Goal: Task Accomplishment & Management: Use online tool/utility

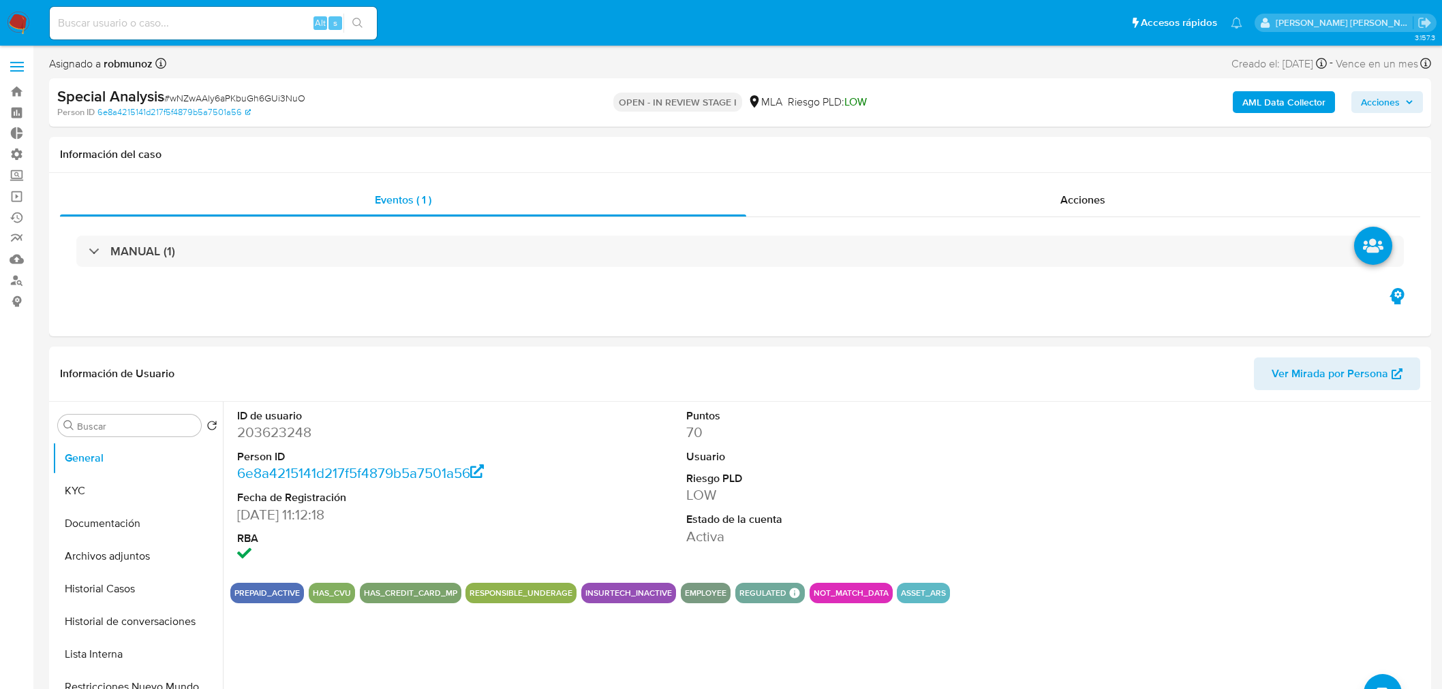
select select "10"
click at [97, 538] on button "Documentación" at bounding box center [131, 524] width 159 height 33
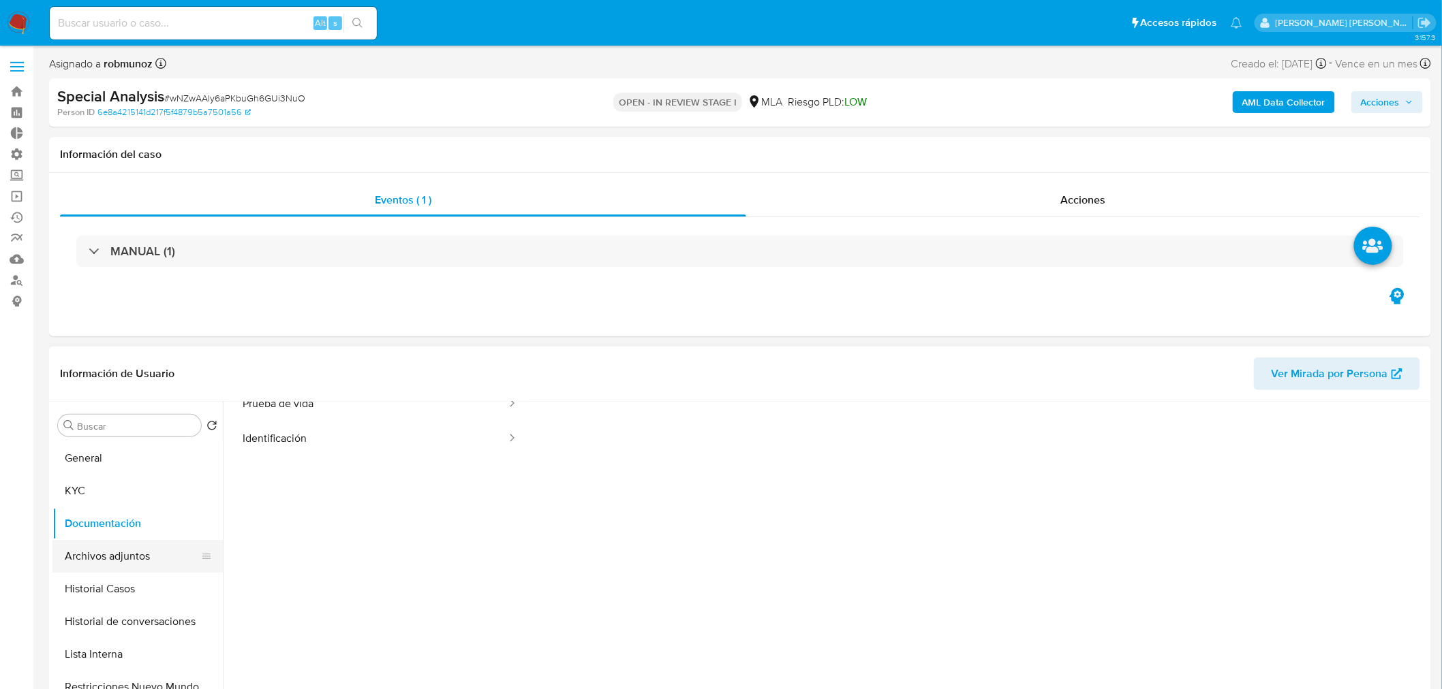
scroll to position [110, 0]
click at [113, 557] on button "Archivos adjuntos" at bounding box center [131, 556] width 159 height 33
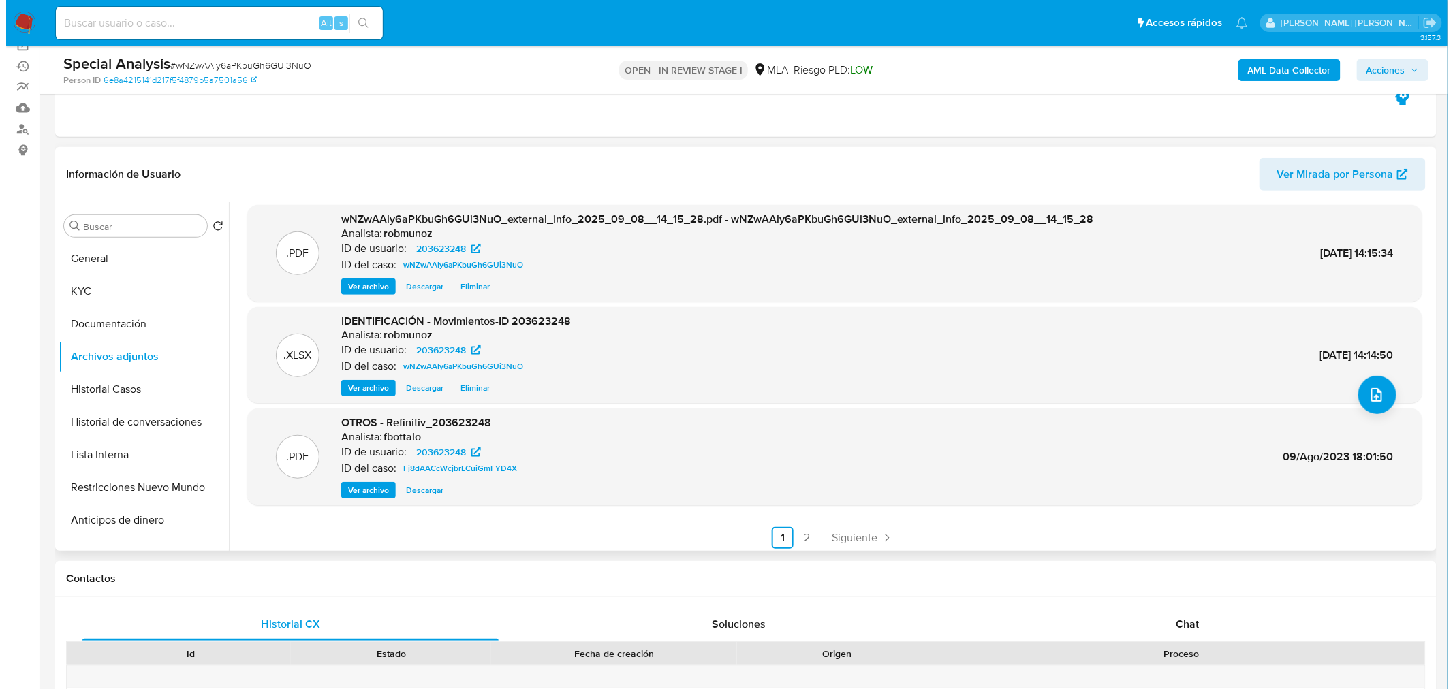
scroll to position [114, 0]
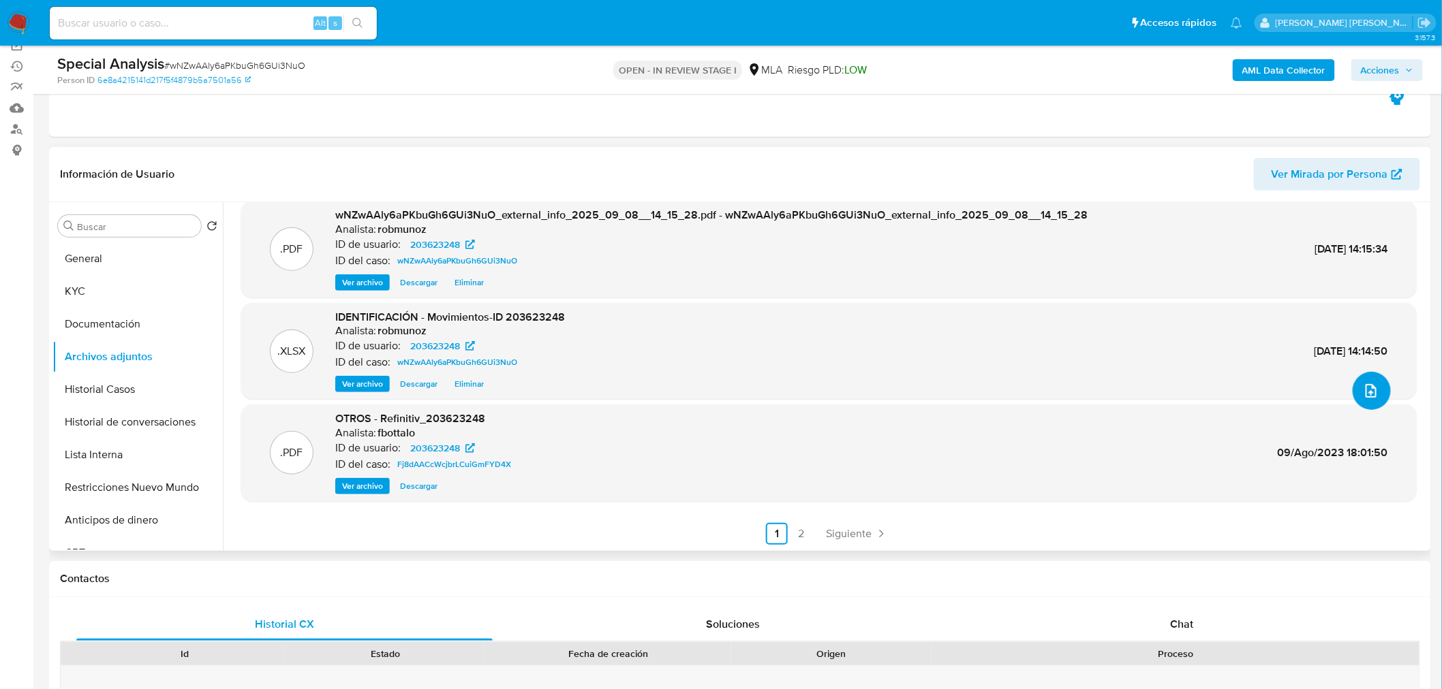
click at [1366, 396] on icon "upload-file" at bounding box center [1370, 391] width 16 height 16
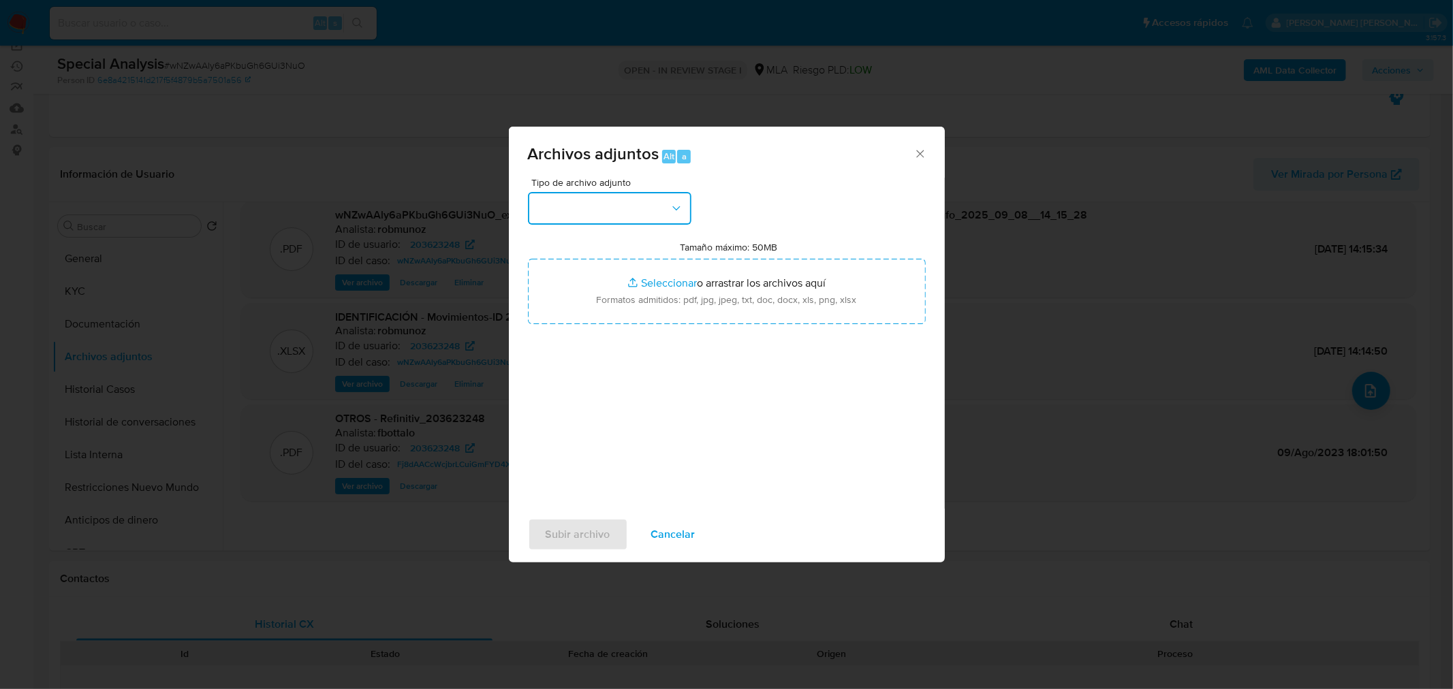
click at [616, 196] on button "button" at bounding box center [609, 208] width 163 height 33
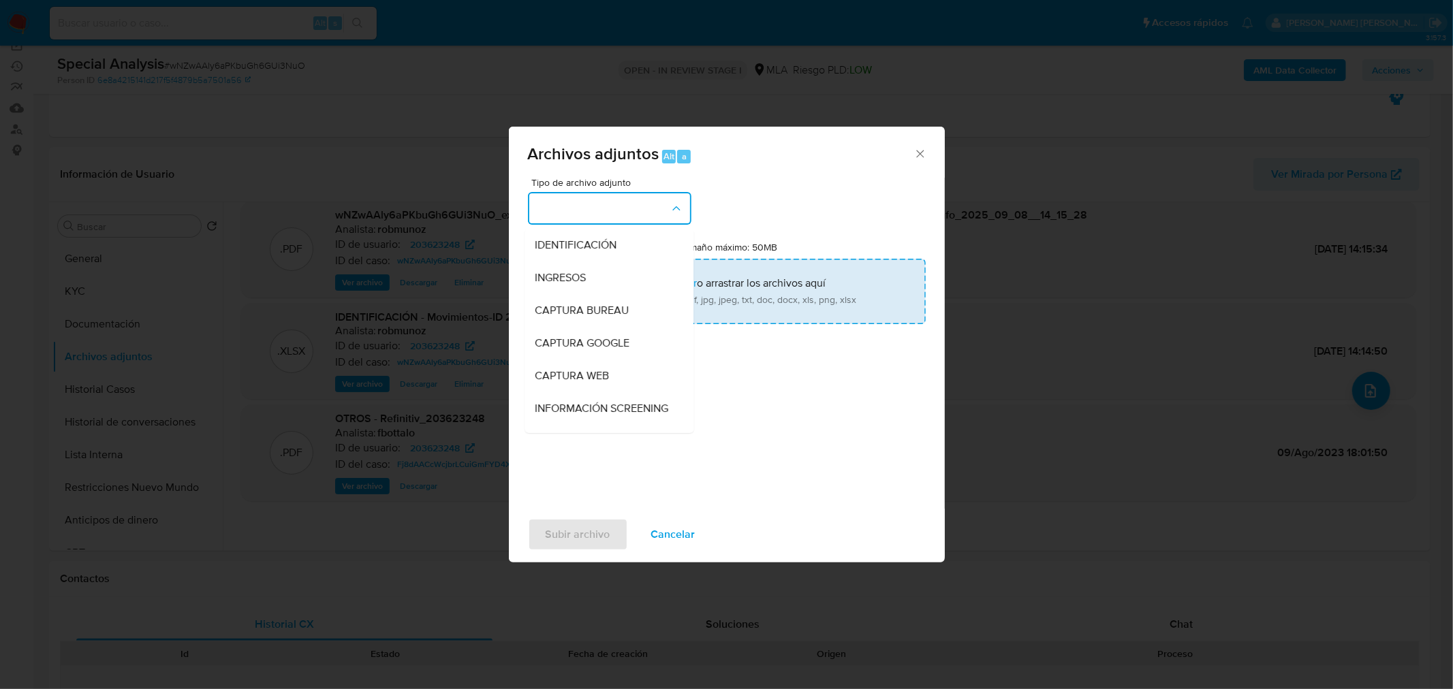
drag, startPoint x: 614, startPoint y: 240, endPoint x: 675, endPoint y: 298, distance: 83.8
click at [614, 241] on span "IDENTIFICACIÓN" at bounding box center [576, 245] width 82 height 14
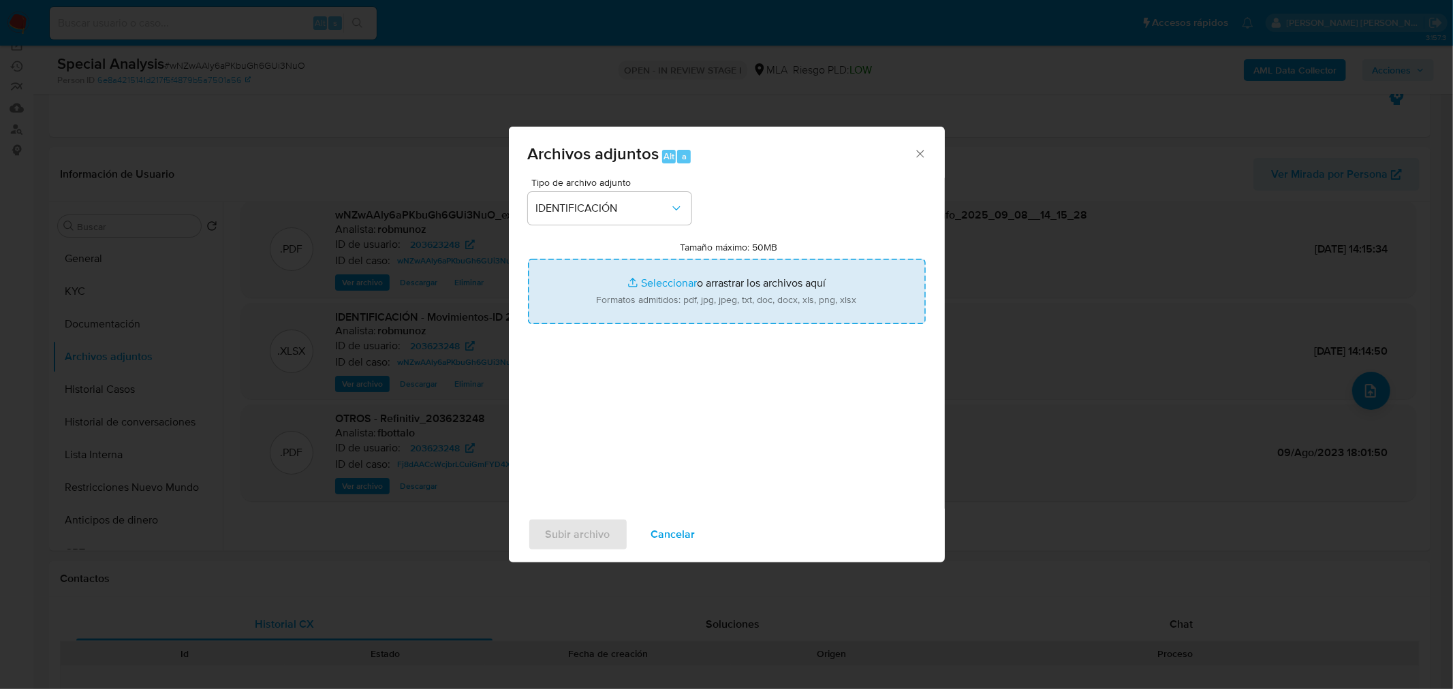
click at [683, 304] on input "Tamaño máximo: 50MB Seleccionar archivos" at bounding box center [727, 291] width 398 height 65
type input "C:\fakepath\Caselog hCvemAujtyqJ5F830wMCt3pY_VII.docx"
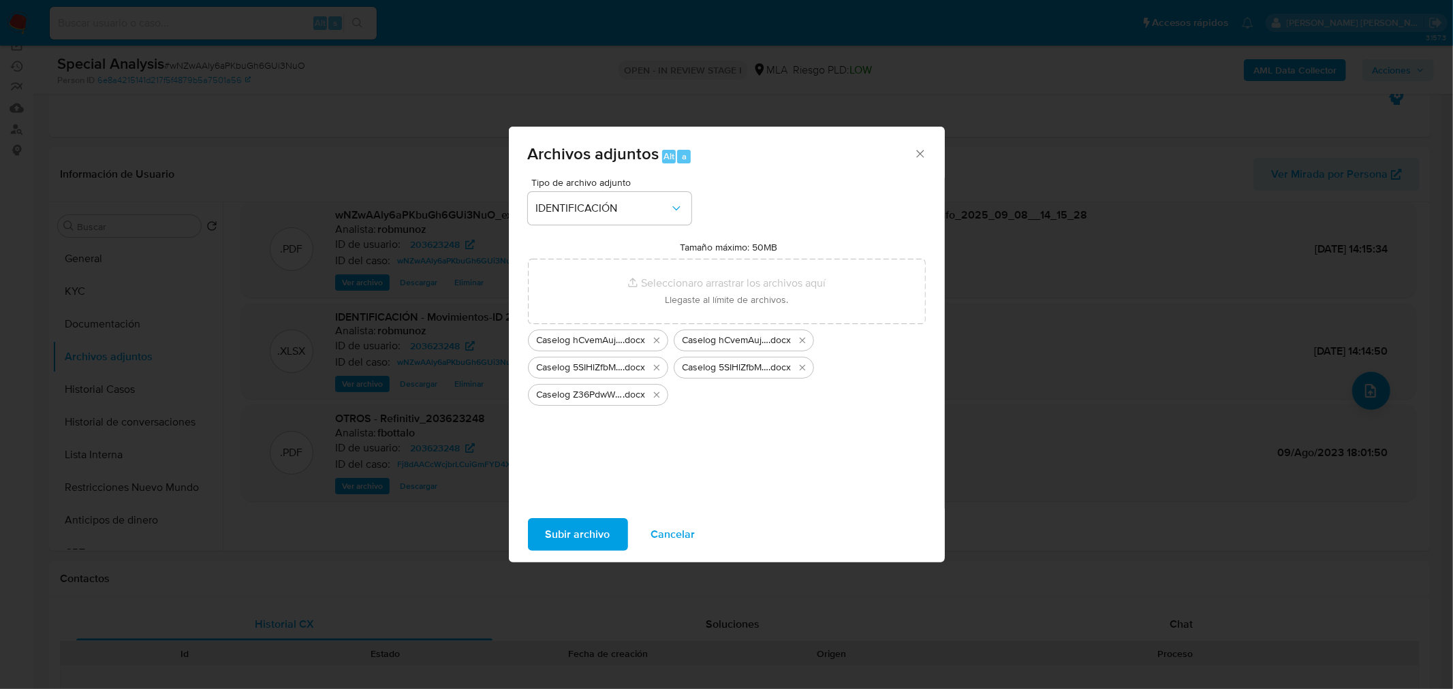
click at [655, 394] on icon "Eliminar Caselog Z36PdwW68bZaPUSpmbD8vYex_2025_08_19_02_08_13.docx" at bounding box center [656, 395] width 11 height 11
click at [651, 365] on icon "Eliminar Caselog 5SIHlZfbM4kmT7dHUMEn3d6M_VII.docx" at bounding box center [656, 367] width 11 height 11
click at [652, 339] on icon "Eliminar Caselog hCvemAujtyqJ5F830wMCt3pY_VII.docx" at bounding box center [656, 340] width 11 height 11
click at [657, 339] on icon "Eliminar Caselog hCvemAujtyqJ5F830wMCt3pY_2025_08_18_20_12_31.docx" at bounding box center [656, 340] width 11 height 11
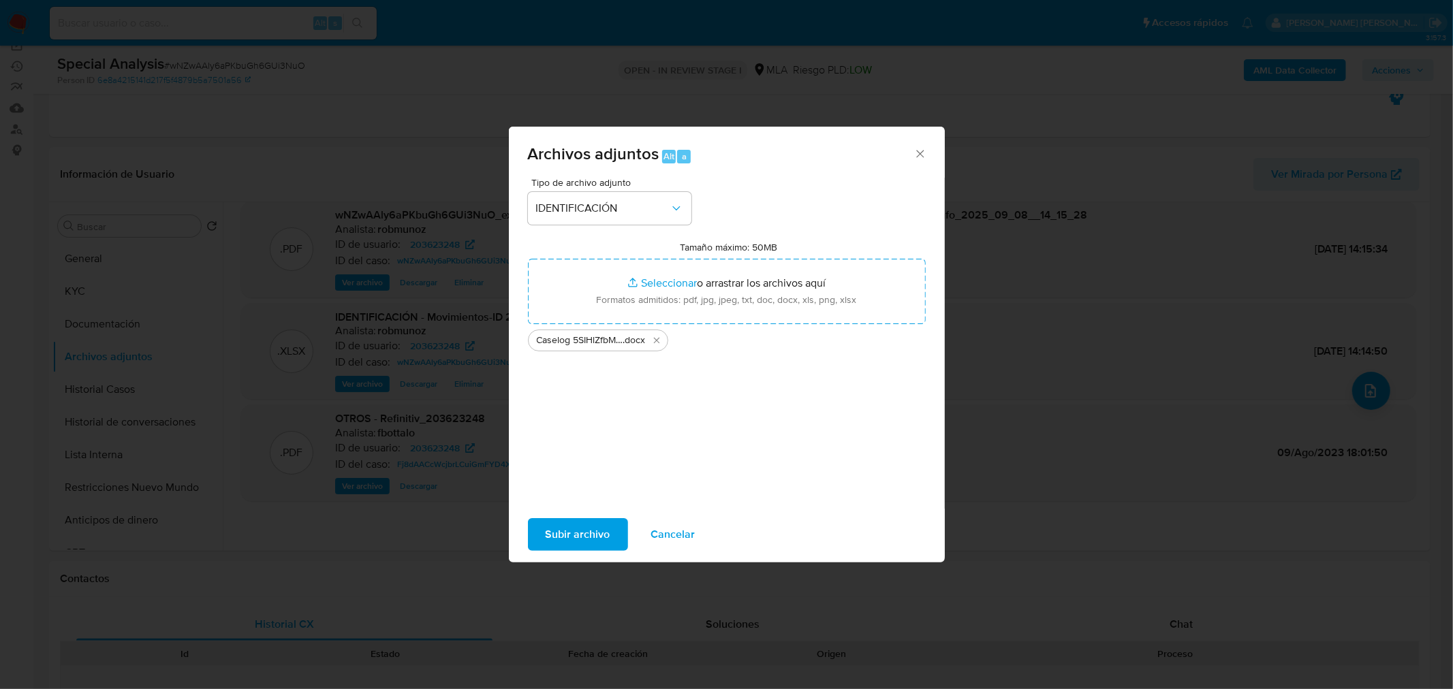
click at [657, 339] on icon "Eliminar Caselog 5SIHlZfbM4kmT7dHUMEn3d6M_2025_09_01_13_57_55.docx" at bounding box center [656, 340] width 11 height 11
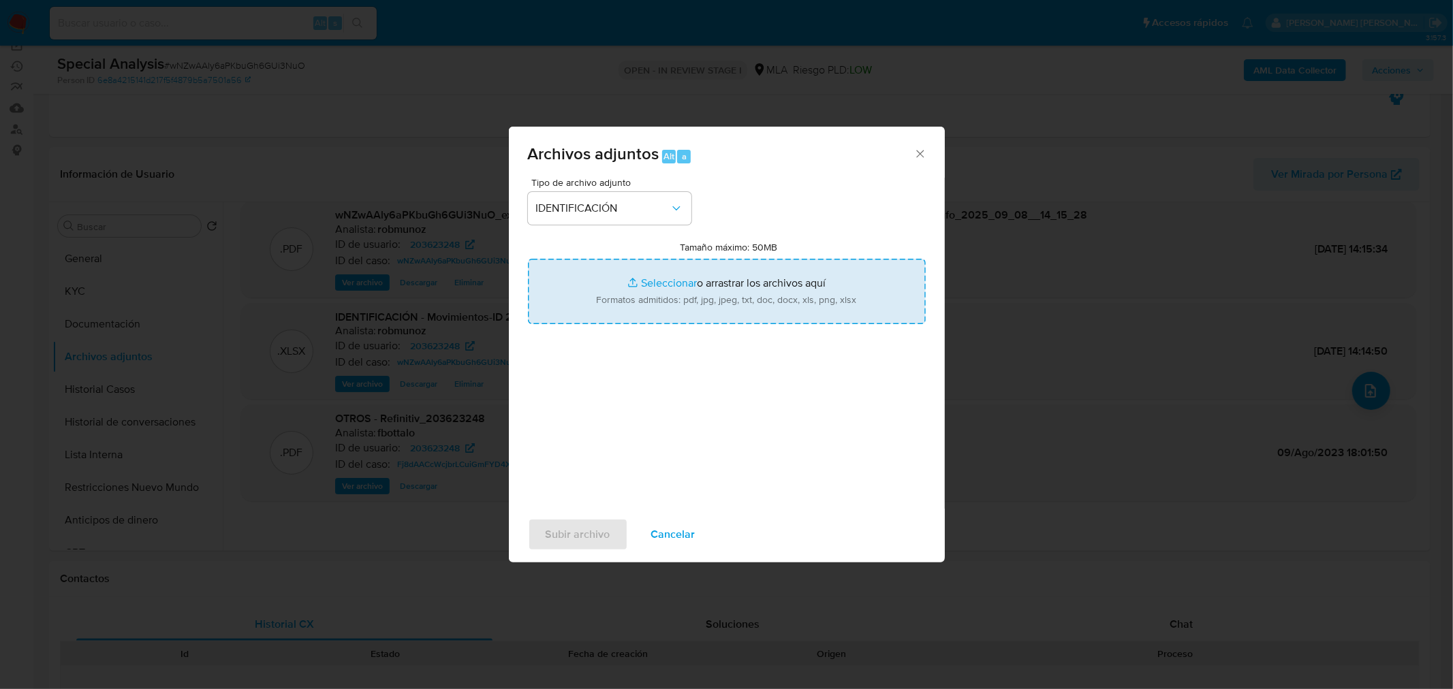
click at [655, 298] on input "Tamaño máximo: 50MB Seleccionar archivos" at bounding box center [727, 291] width 398 height 65
type input "C:\fakepath\Caselog wNZwAAly6aPKbuGh6GUi3NuO_NO ROI.docx"
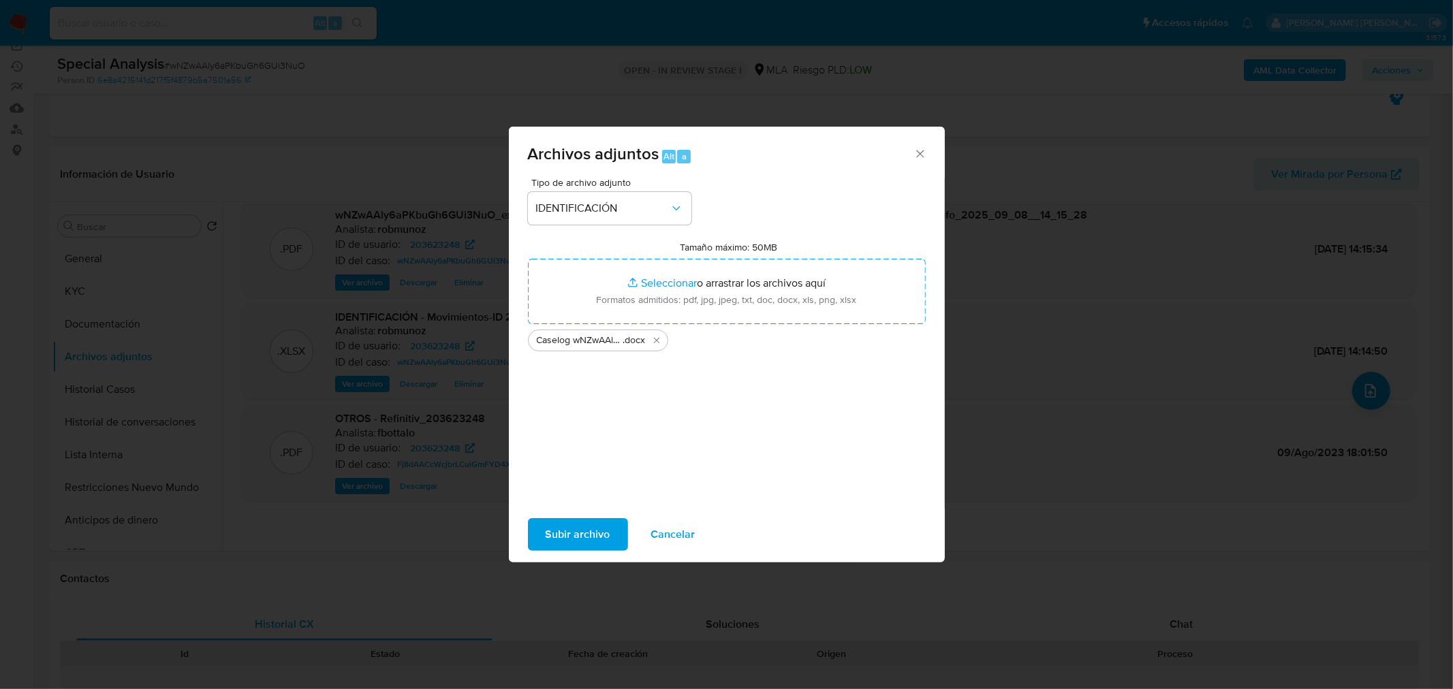
click at [589, 540] on span "Subir archivo" at bounding box center [578, 535] width 65 height 30
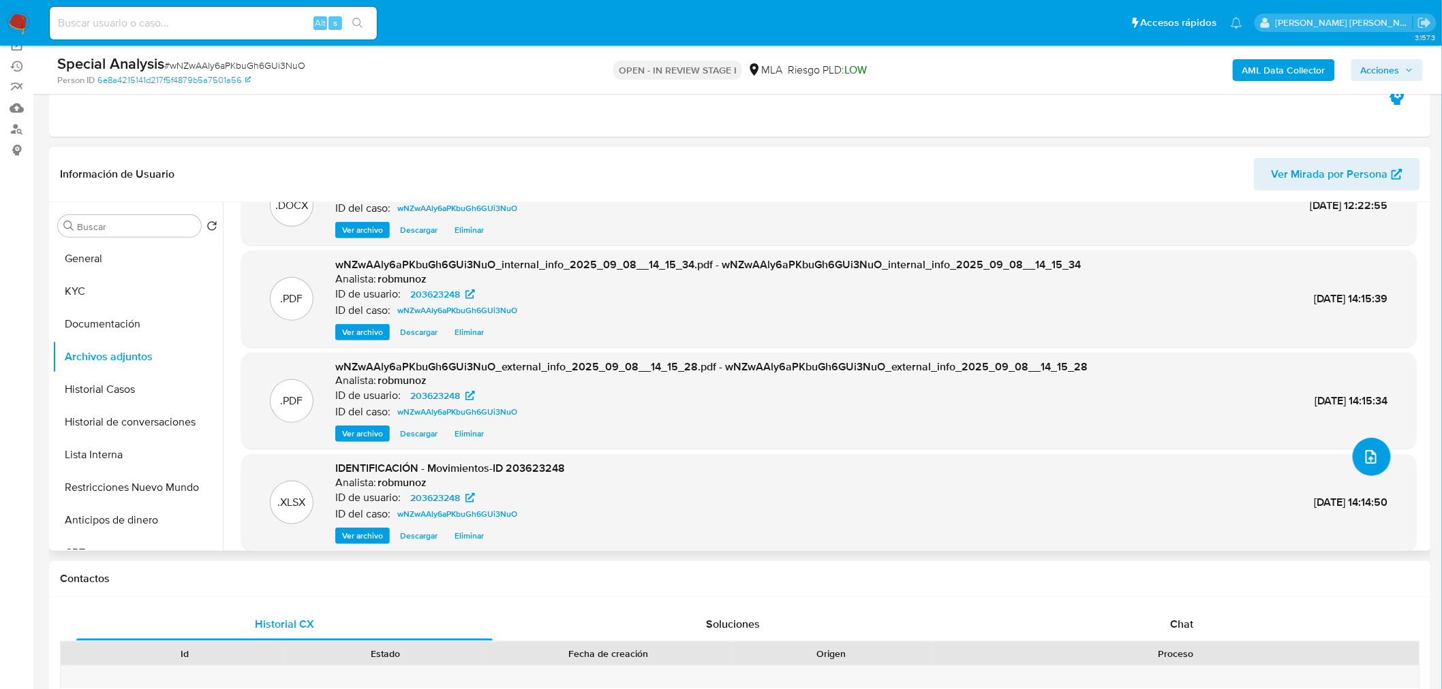
scroll to position [0, 0]
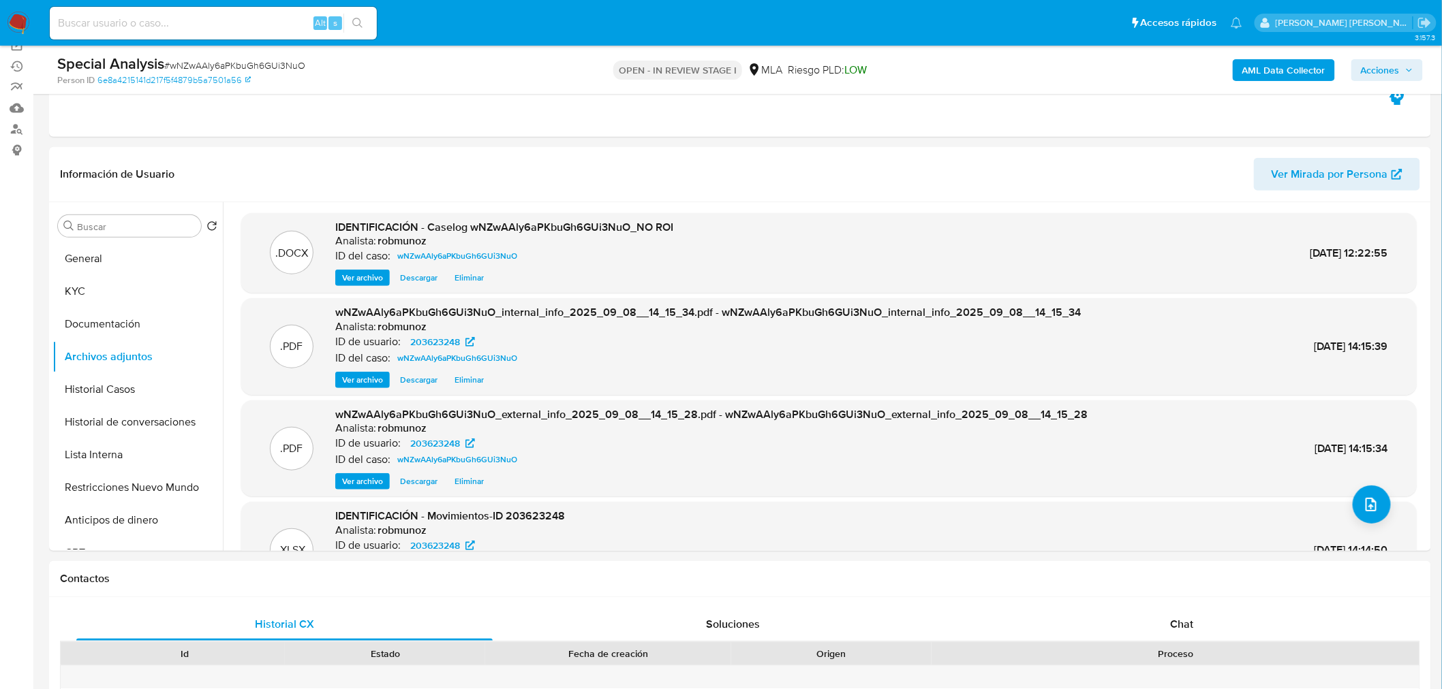
click at [1386, 72] on span "Acciones" at bounding box center [1379, 70] width 39 height 22
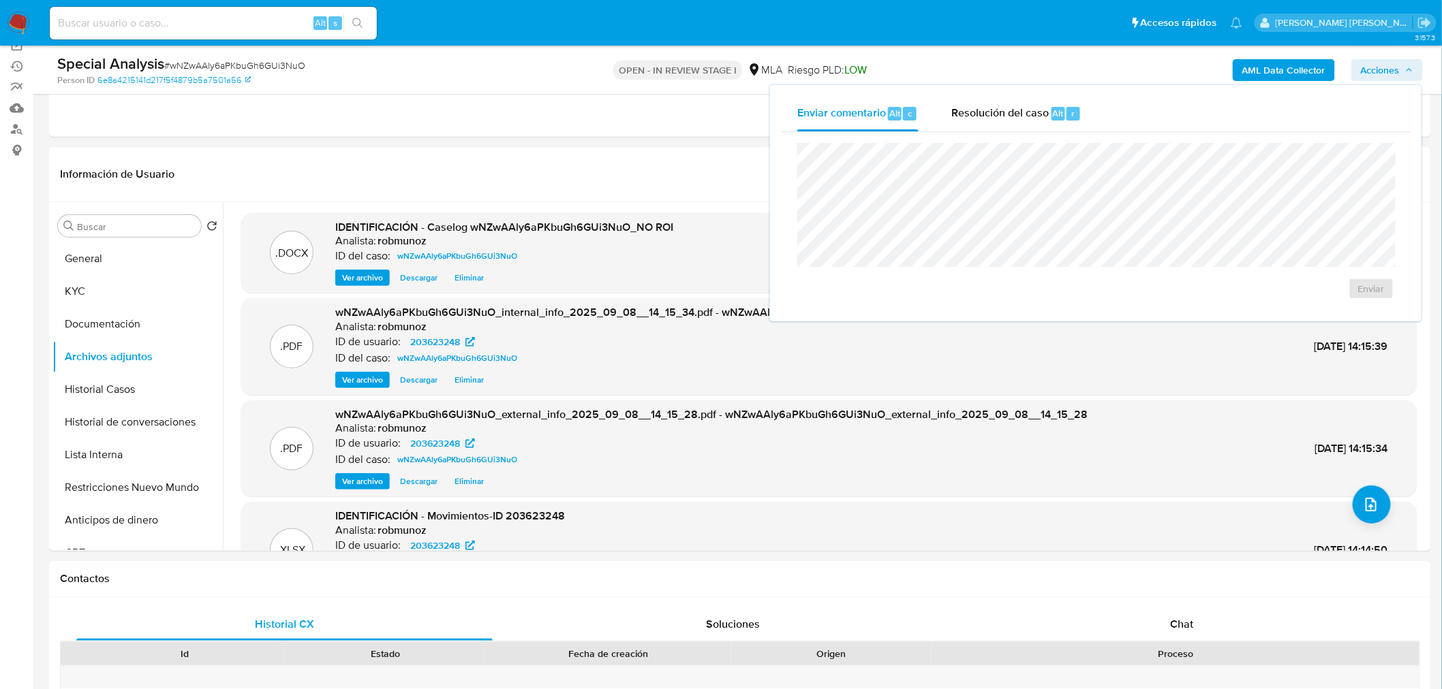
click at [1045, 119] on div "Resolución del caso Alt r" at bounding box center [1016, 113] width 130 height 35
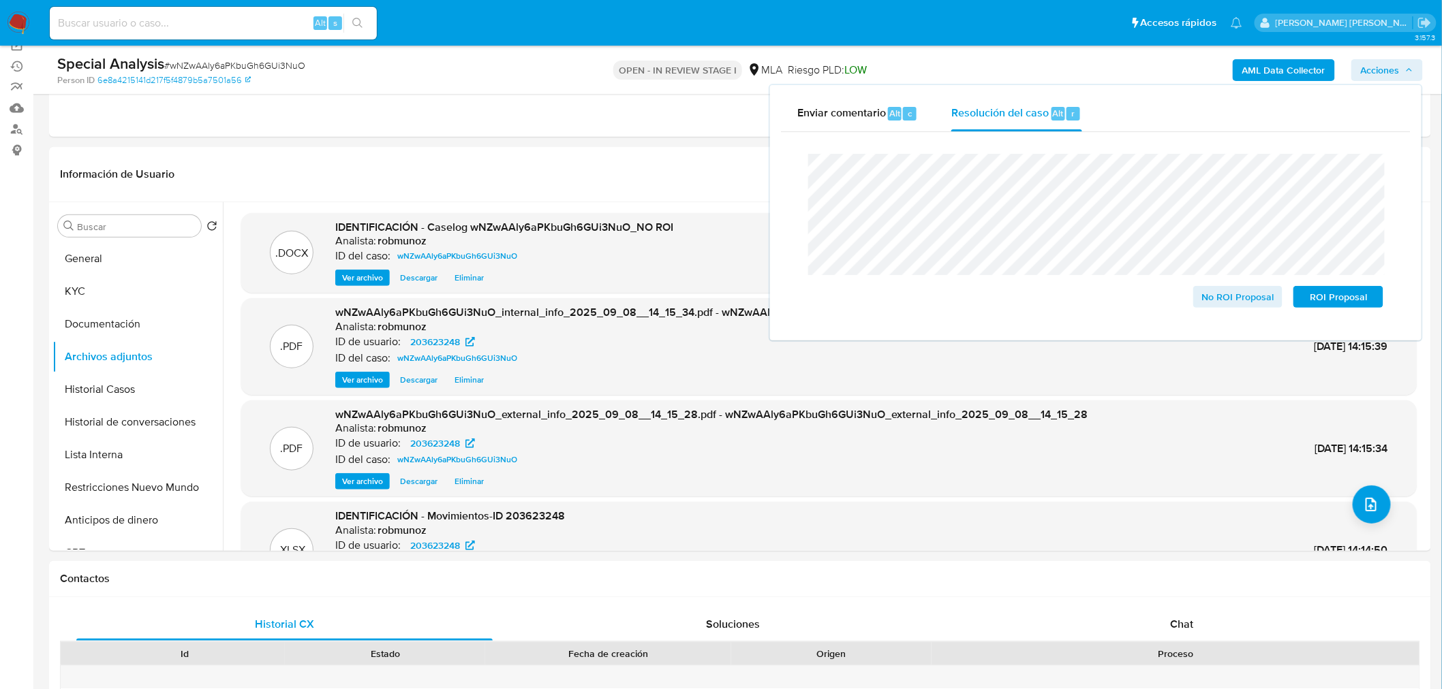
click at [0, 0] on lt-span "an á lisis" at bounding box center [0, 0] width 0 height 0
click at [1233, 296] on span "No ROI Proposal" at bounding box center [1237, 296] width 71 height 19
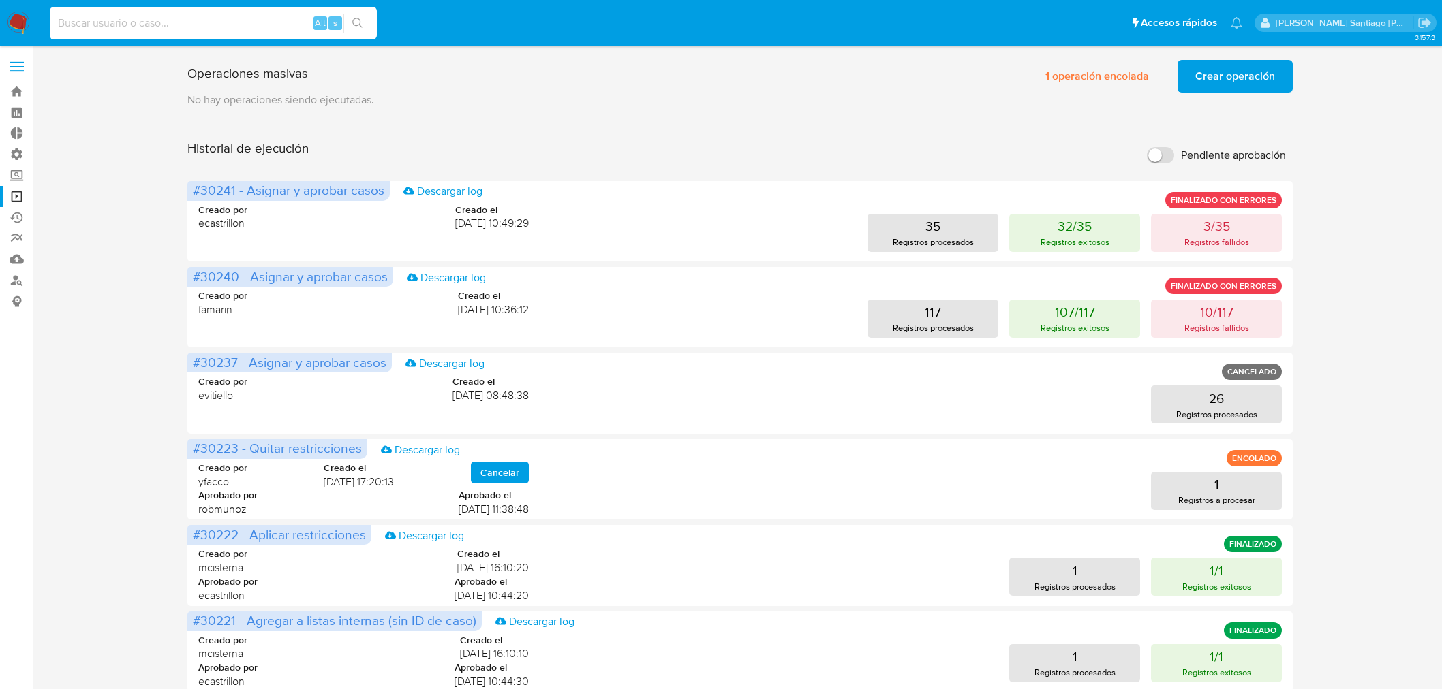
click at [165, 22] on input at bounding box center [213, 23] width 327 height 18
type input "wwh8quGcRN4PUbCJDLVn2YDk"
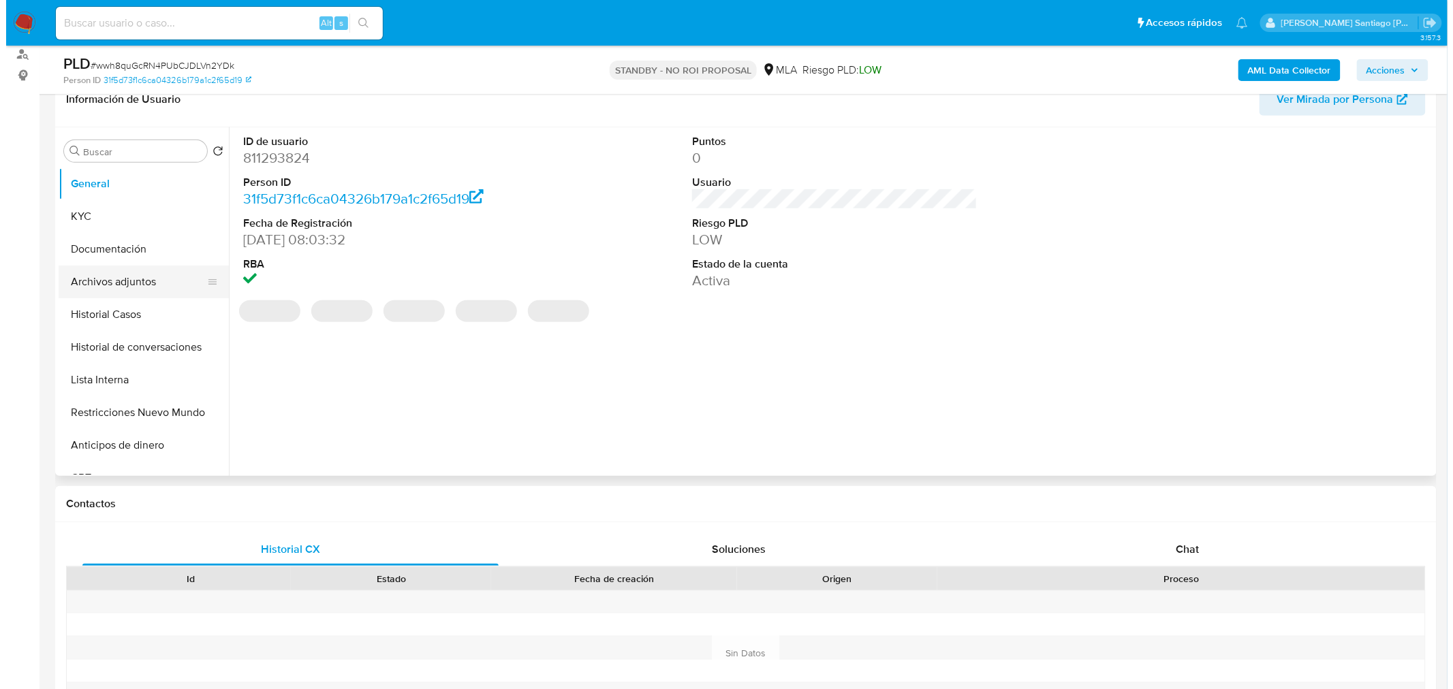
scroll to position [227, 0]
select select "10"
click at [142, 291] on button "Archivos adjuntos" at bounding box center [131, 281] width 159 height 33
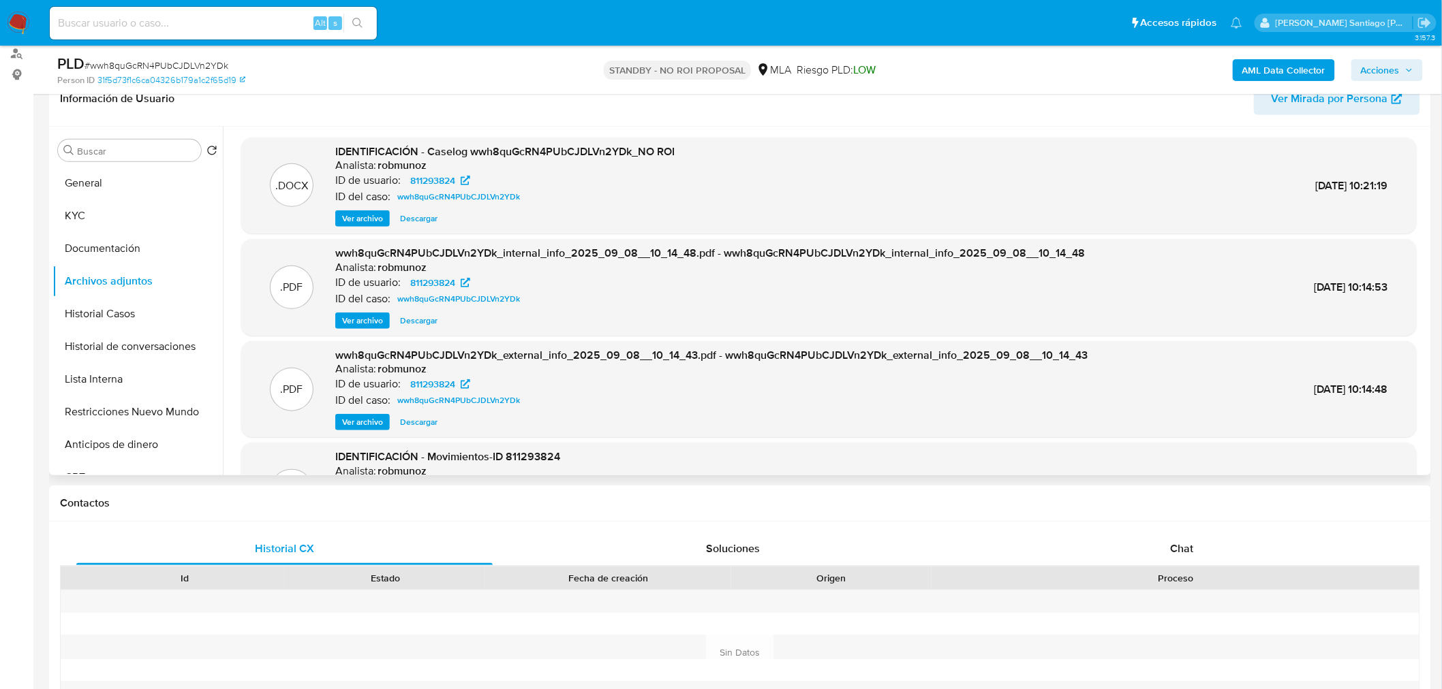
click at [382, 222] on span "Ver archivo" at bounding box center [362, 219] width 41 height 14
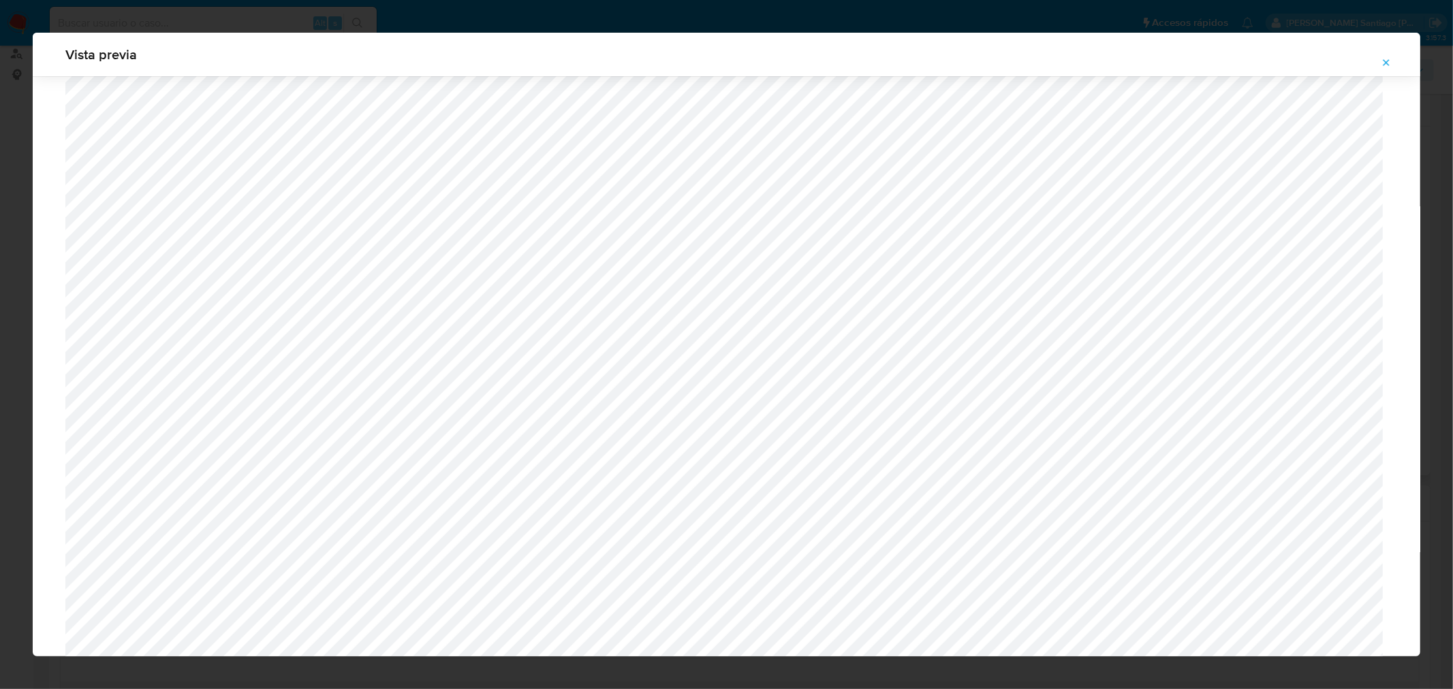
scroll to position [578, 0]
click at [1384, 56] on span "Attachment preview" at bounding box center [1386, 62] width 11 height 19
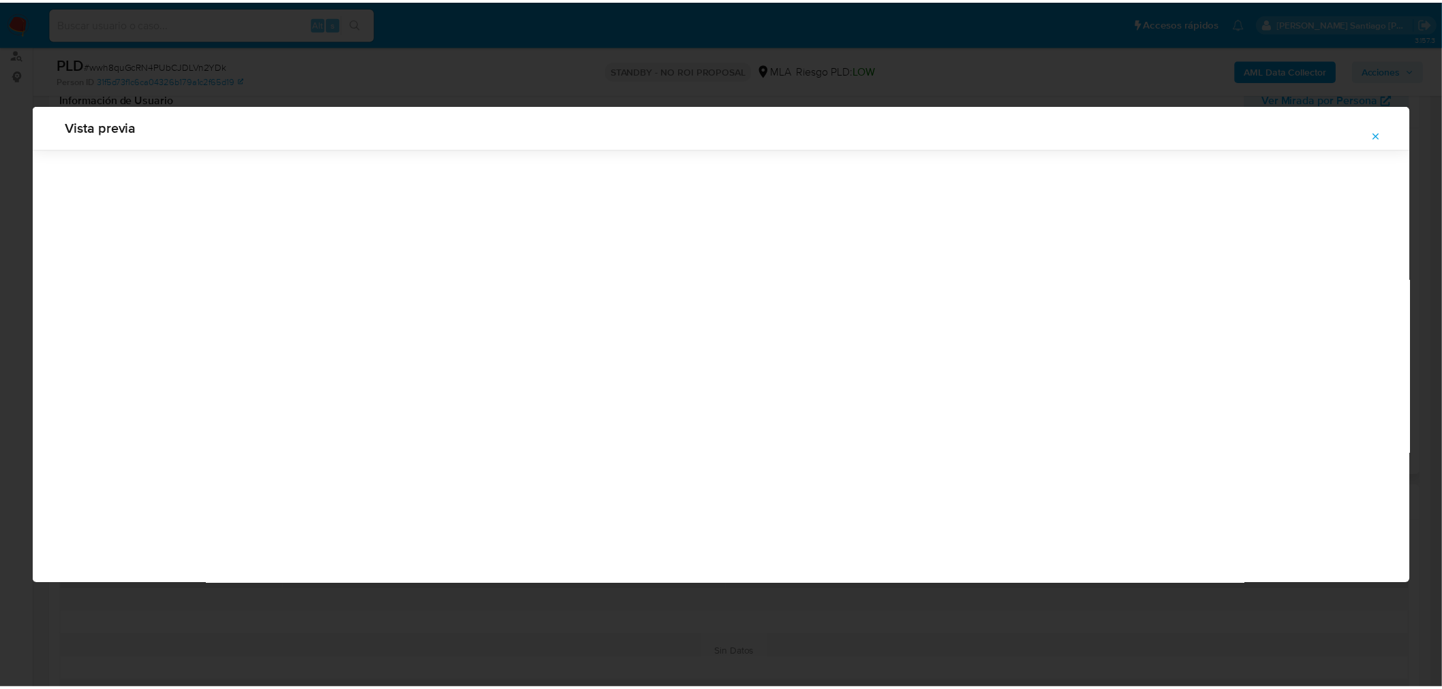
scroll to position [0, 0]
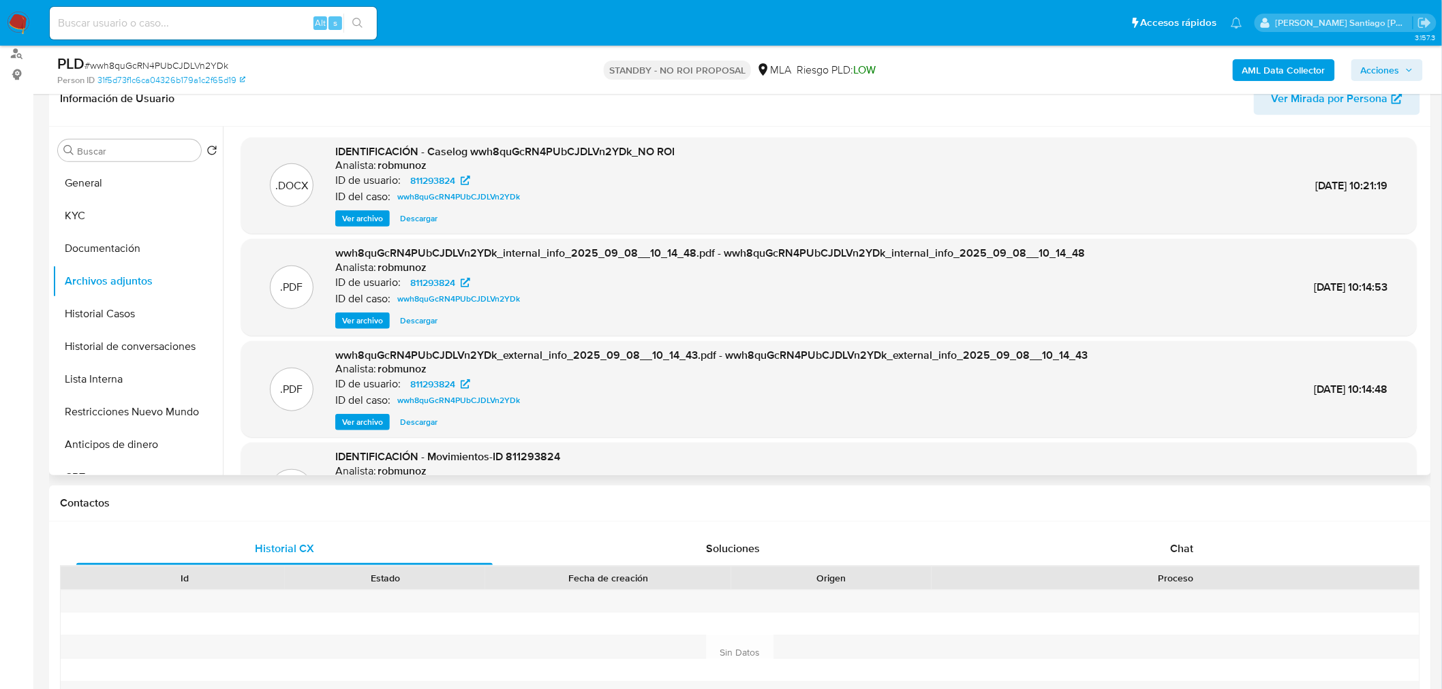
click at [10, 7] on nav "Pausado Ver notificaciones Alt s Accesos rápidos Presiona las siguientes teclas…" at bounding box center [721, 23] width 1442 height 46
click at [12, 19] on img at bounding box center [18, 23] width 23 height 23
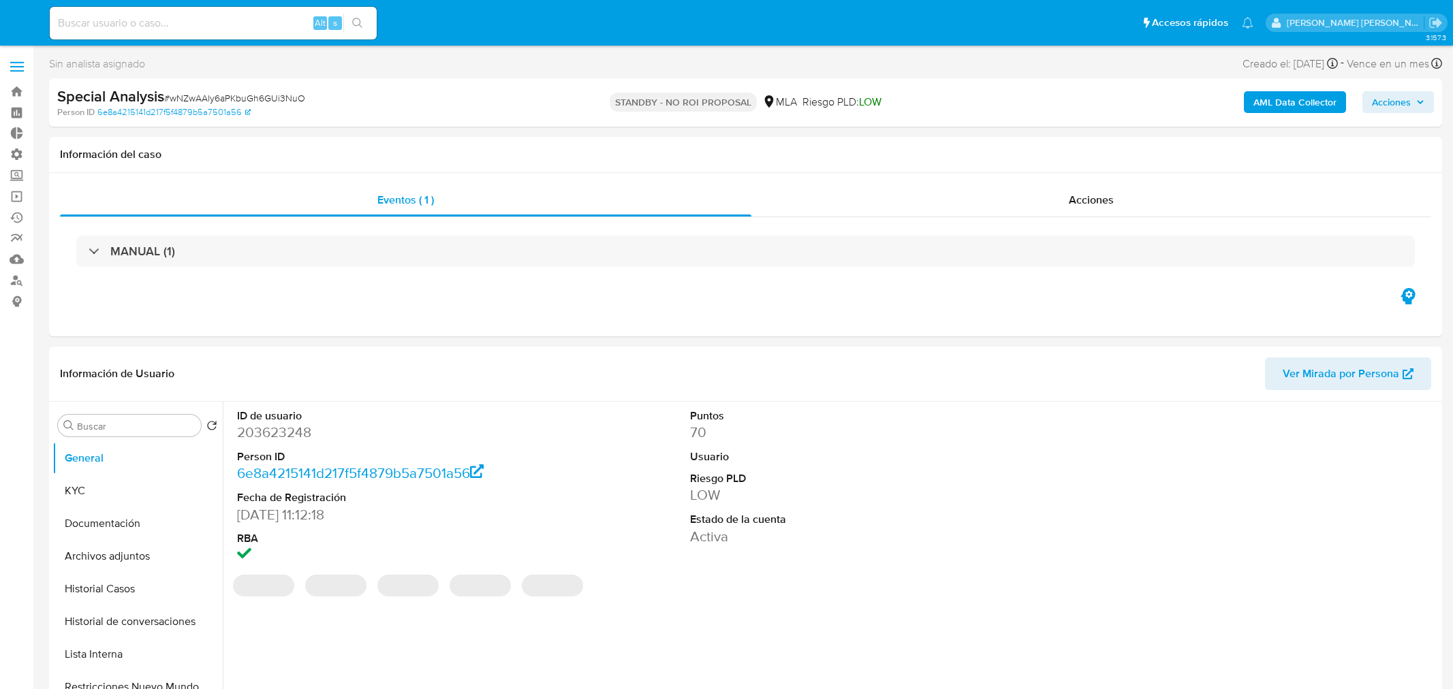
select select "10"
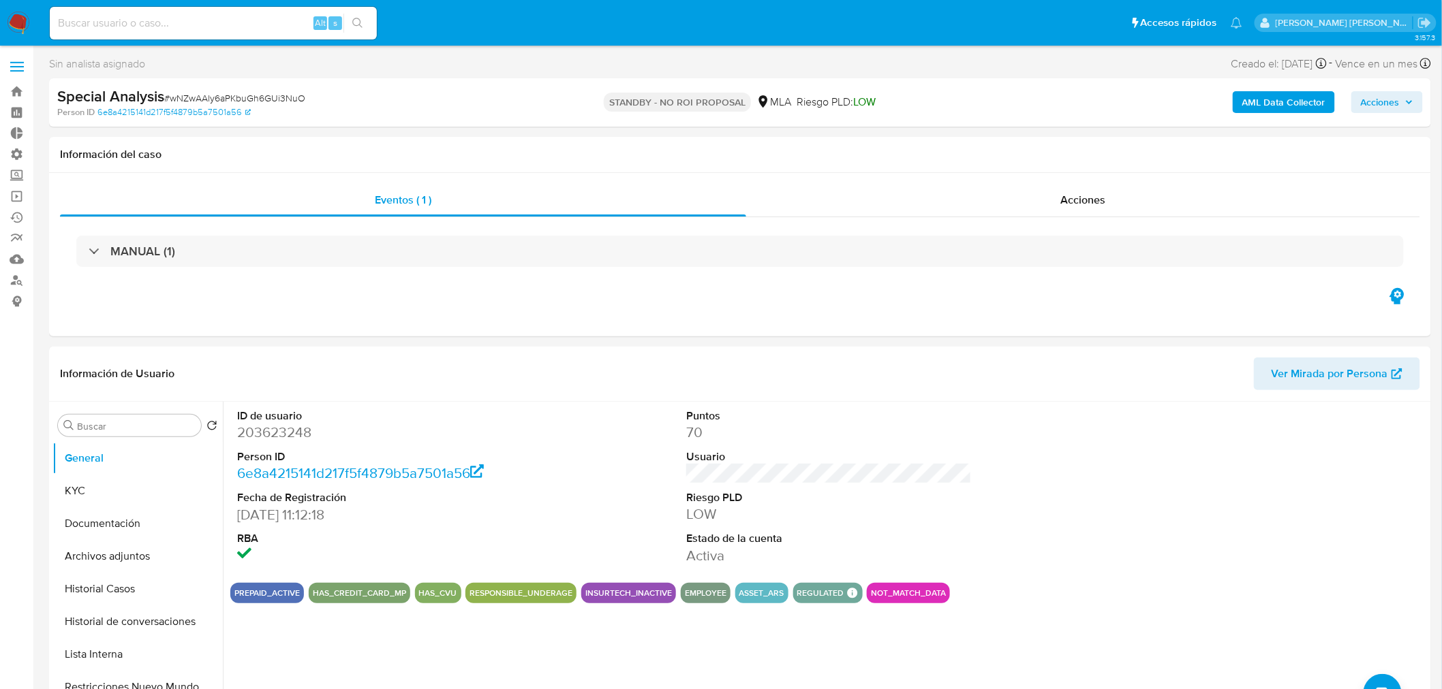
click at [25, 12] on img at bounding box center [18, 23] width 23 height 23
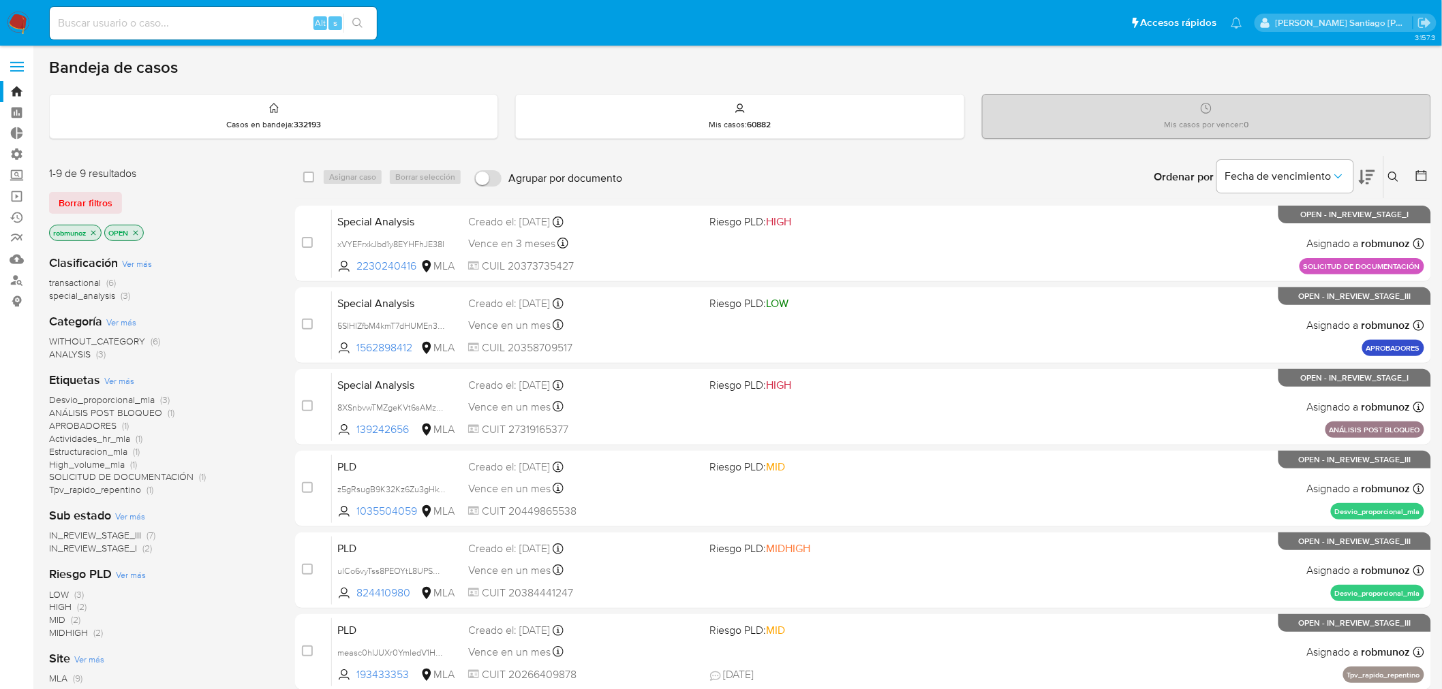
click at [1390, 179] on icon at bounding box center [1393, 177] width 11 height 11
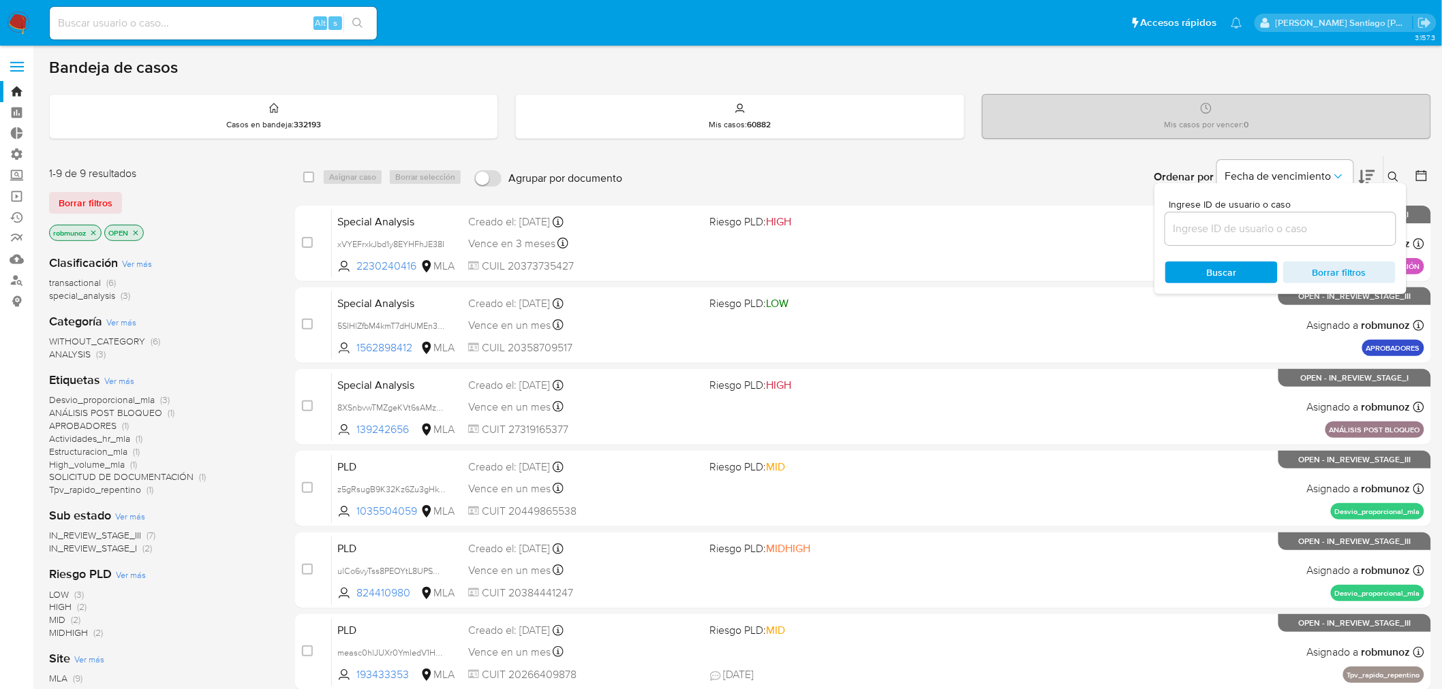
click at [1291, 230] on input at bounding box center [1280, 229] width 230 height 18
type input "kS6Jpx7U5FjO1G3xSBcOUsxf"
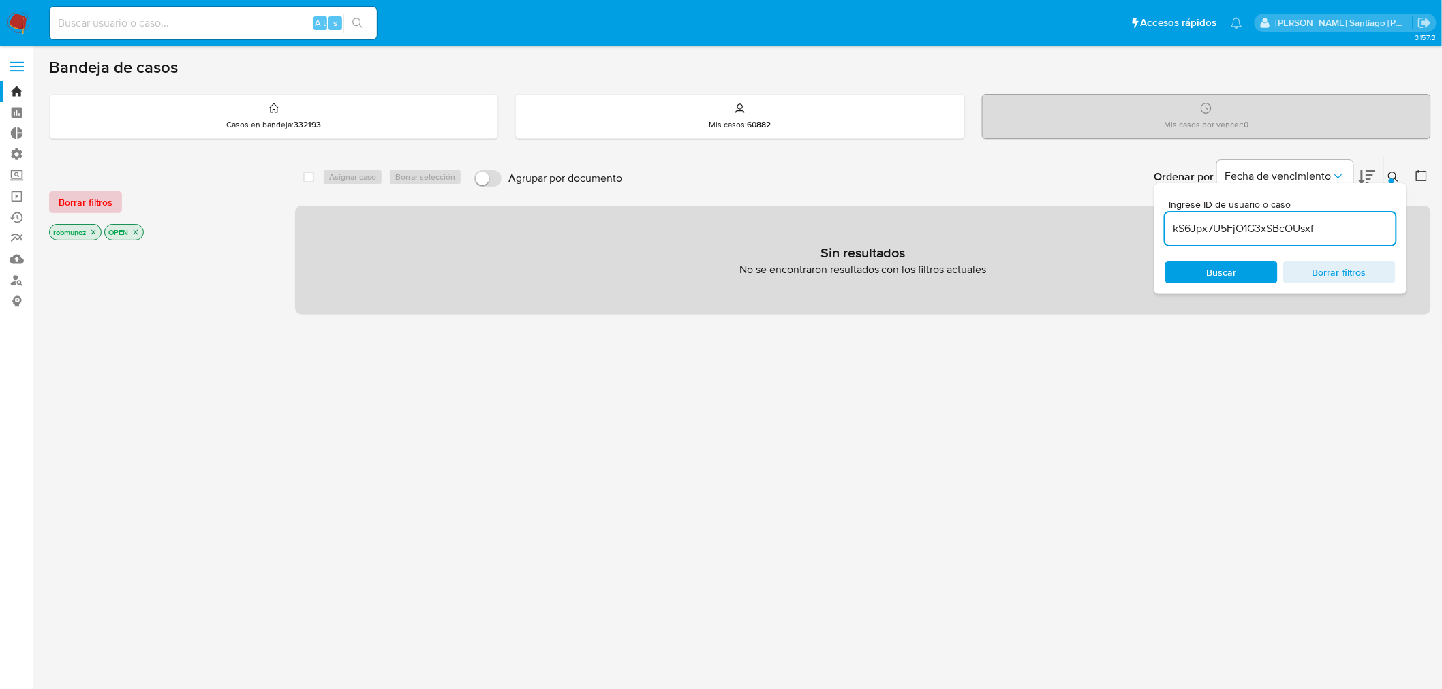
drag, startPoint x: 106, startPoint y: 201, endPoint x: 248, endPoint y: 208, distance: 142.5
click at [106, 202] on span "Borrar filtros" at bounding box center [86, 202] width 54 height 19
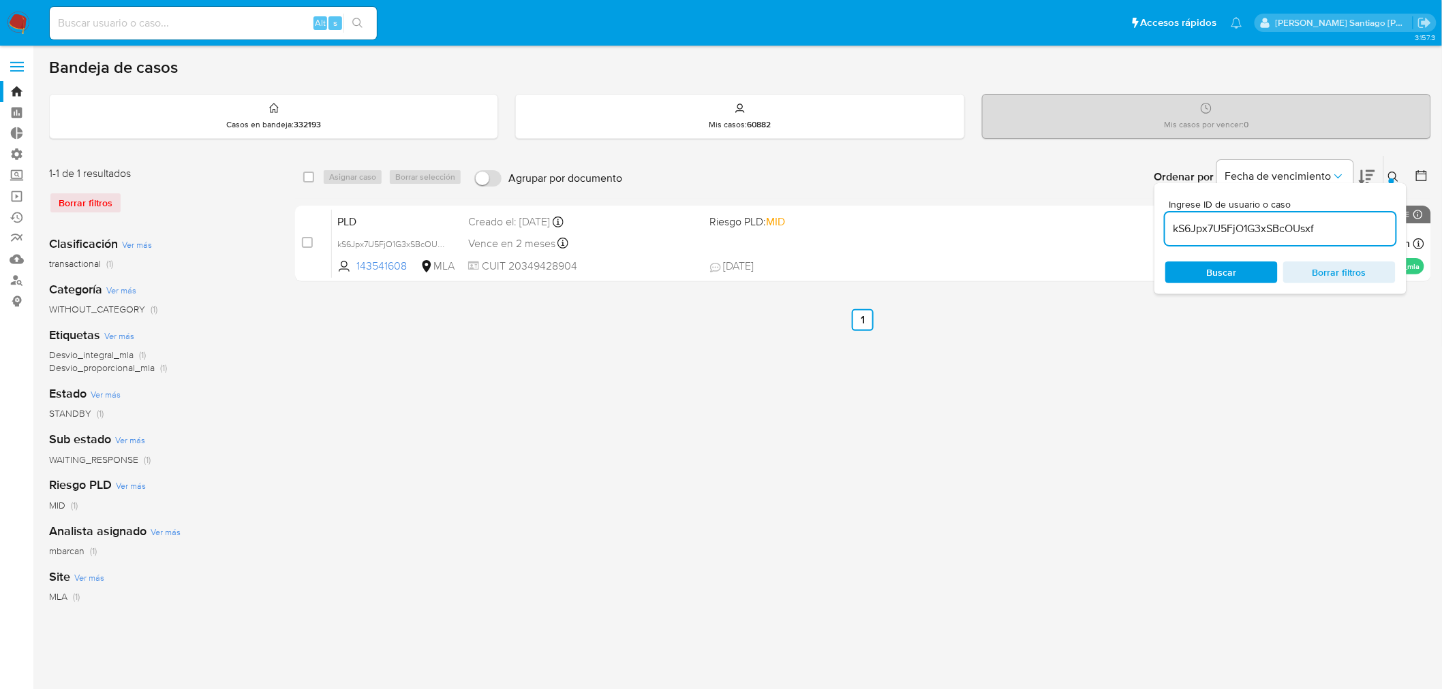
click at [1391, 173] on icon at bounding box center [1393, 177] width 11 height 11
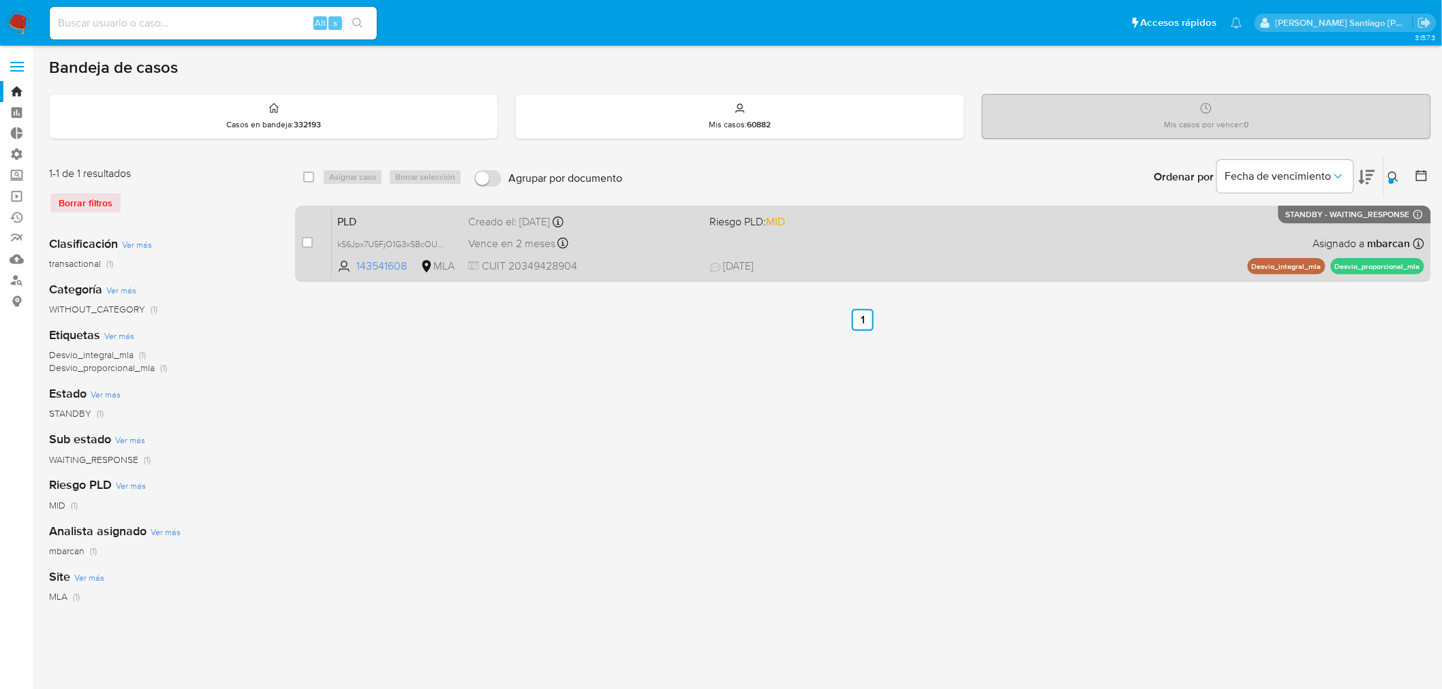
click at [302, 248] on div "case-item-checkbox" at bounding box center [307, 244] width 11 height 16
click at [304, 244] on input "checkbox" at bounding box center [307, 242] width 11 height 11
checkbox input "true"
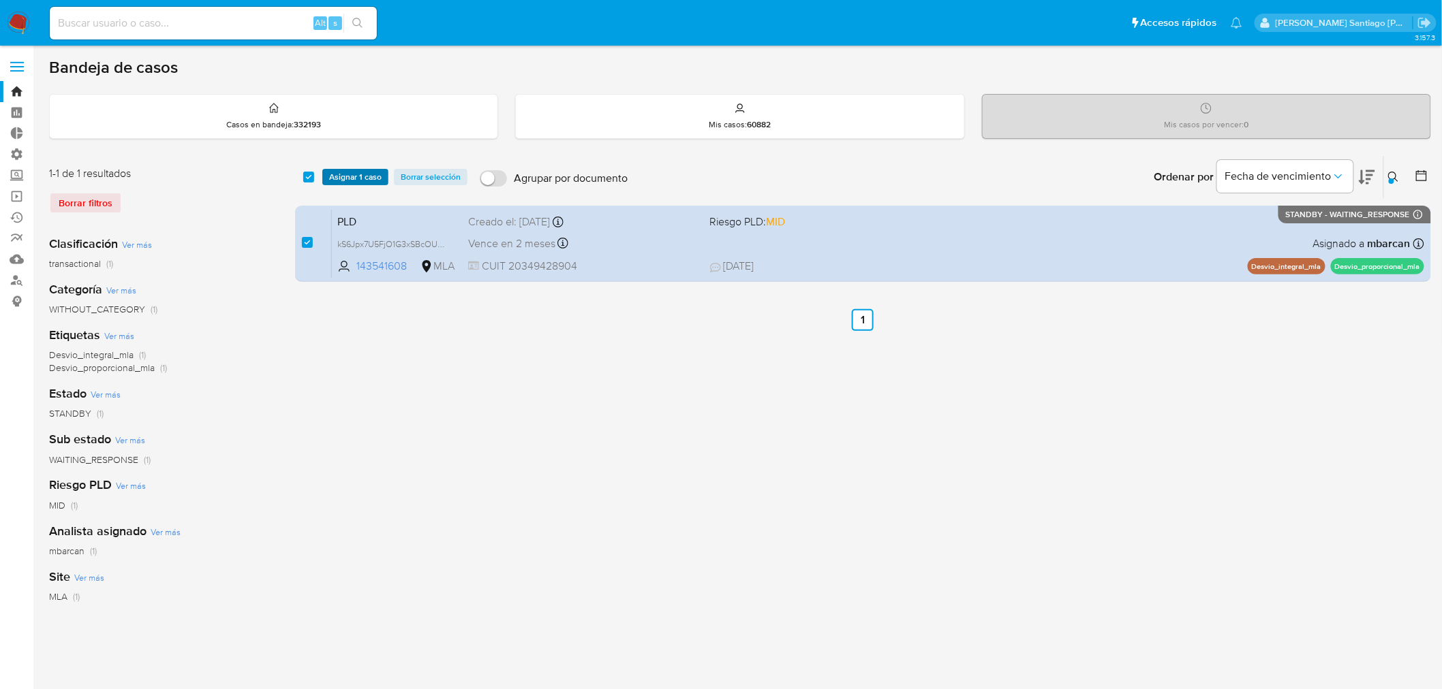
click at [334, 177] on span "Asignar 1 caso" at bounding box center [355, 177] width 52 height 14
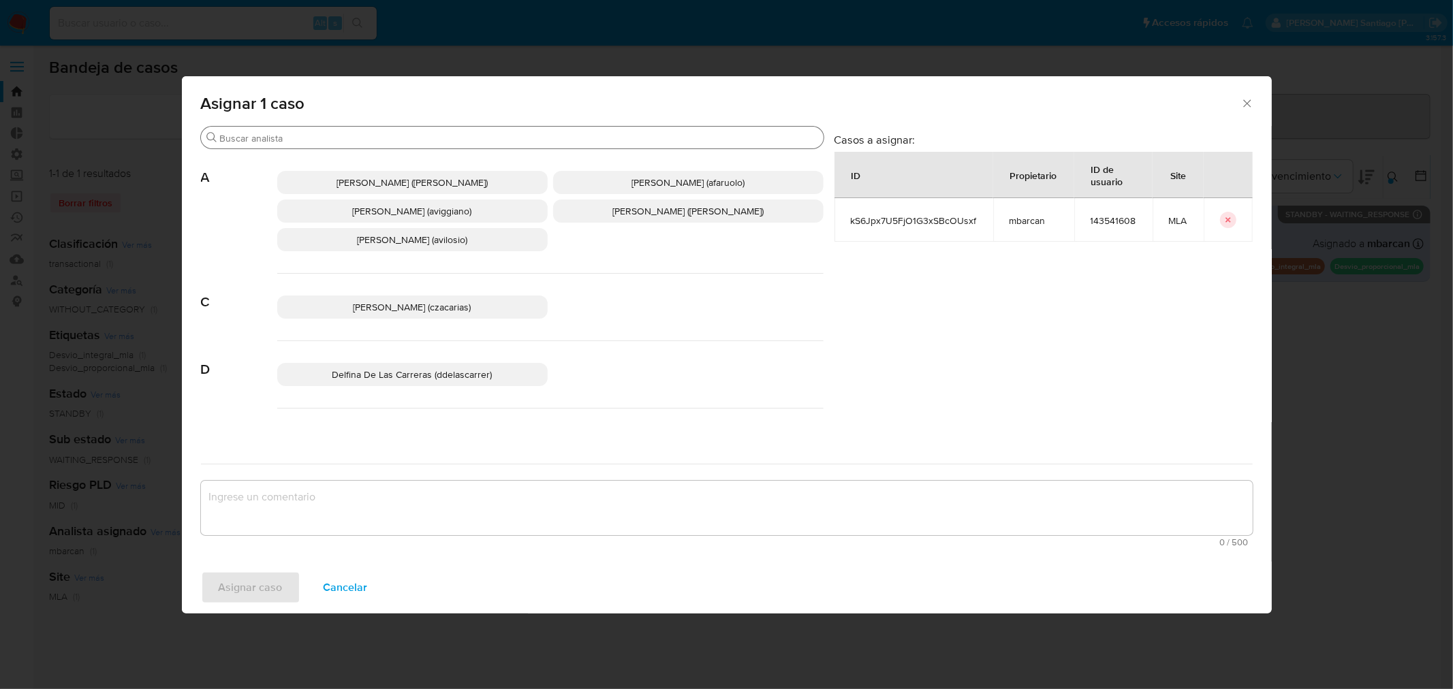
click at [407, 133] on input "Buscar" at bounding box center [519, 138] width 598 height 12
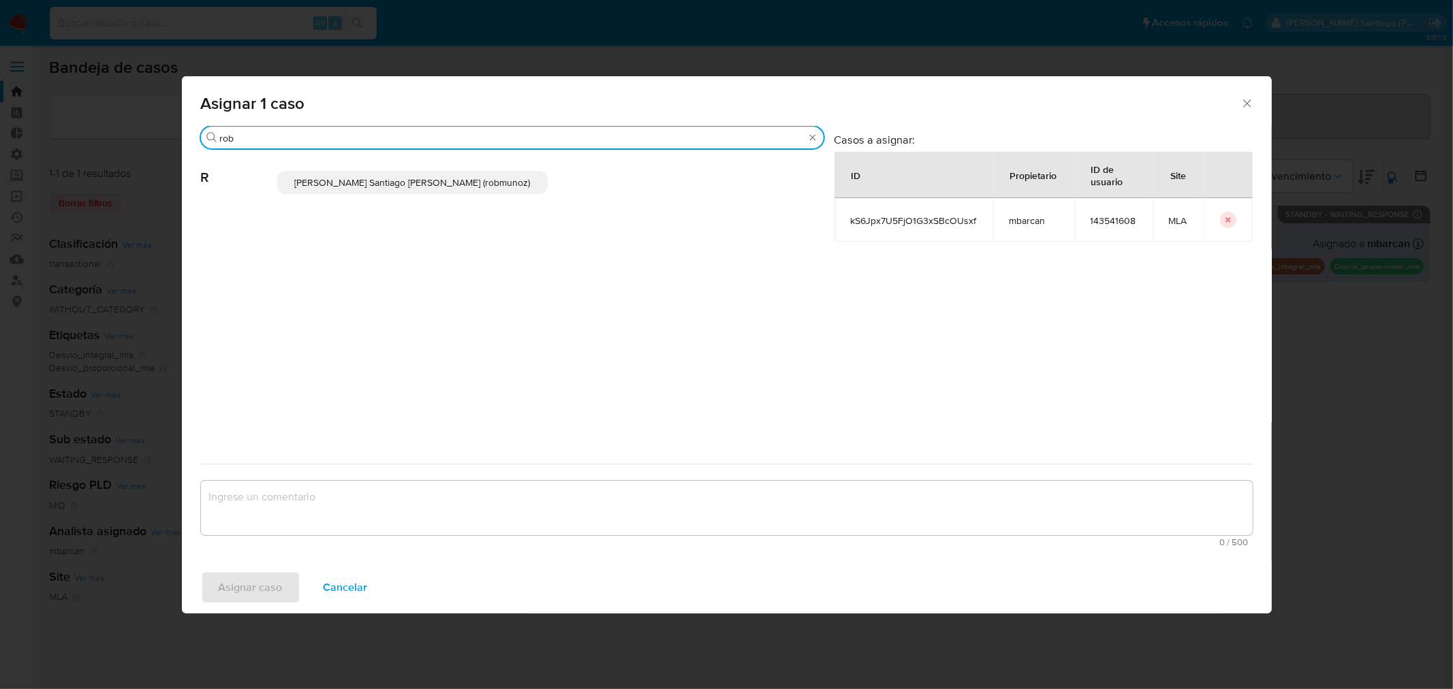
type input "rob"
click at [402, 177] on span "Roberto Santiago Munoz (robmunoz)" at bounding box center [412, 183] width 236 height 14
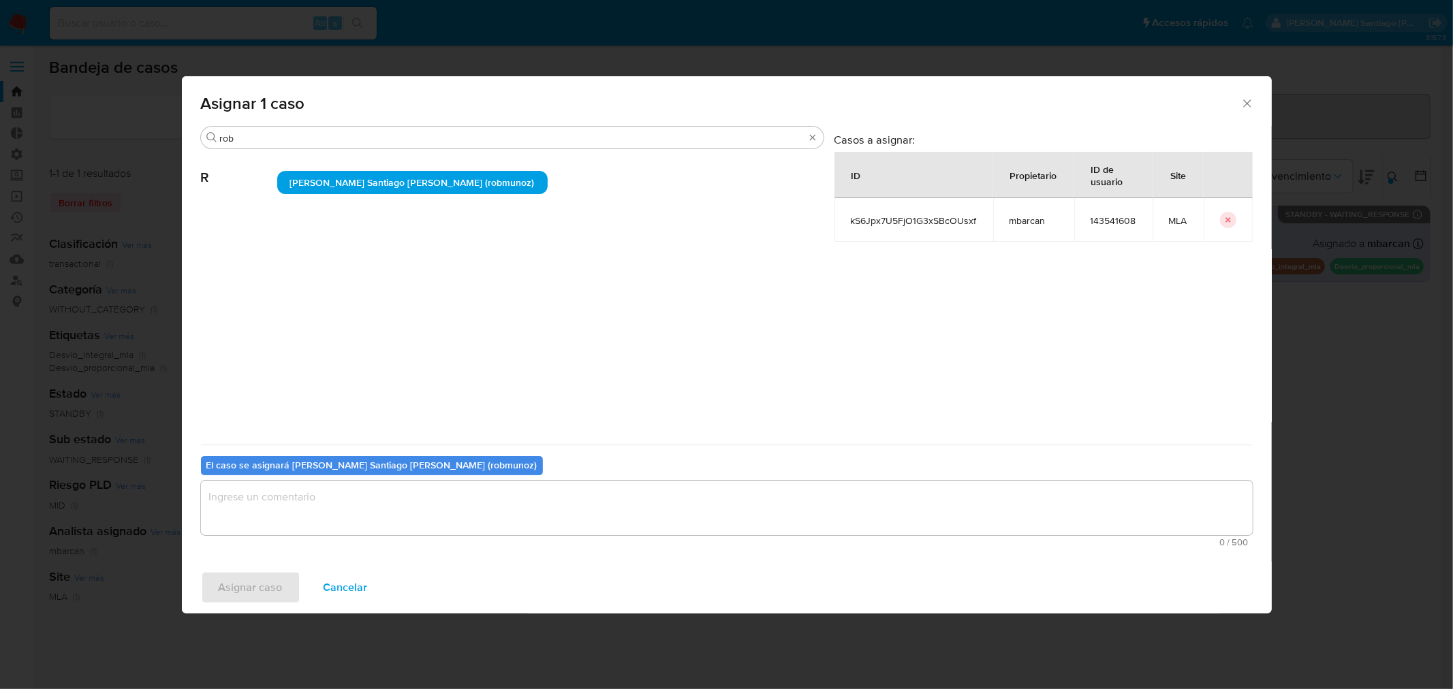
click at [388, 515] on textarea "assign-modal" at bounding box center [727, 508] width 1052 height 54
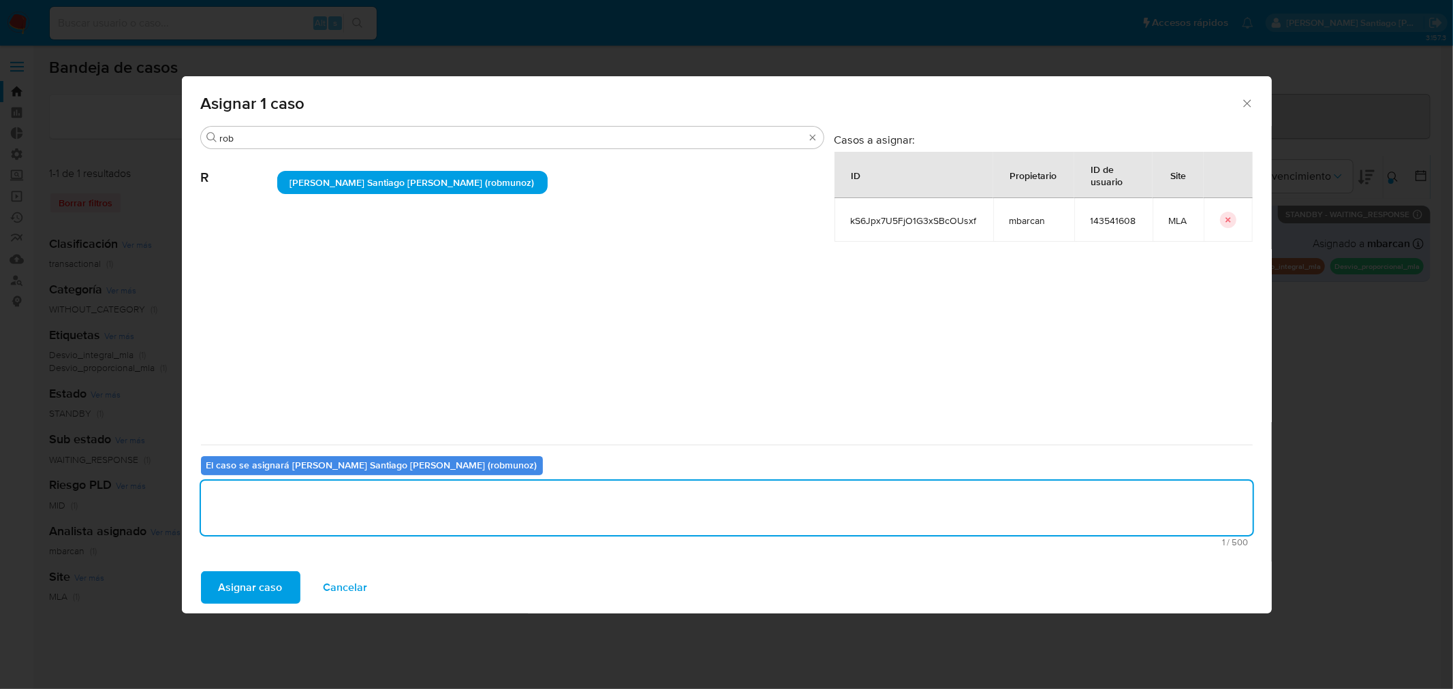
click at [208, 594] on button "Asignar caso" at bounding box center [250, 588] width 99 height 33
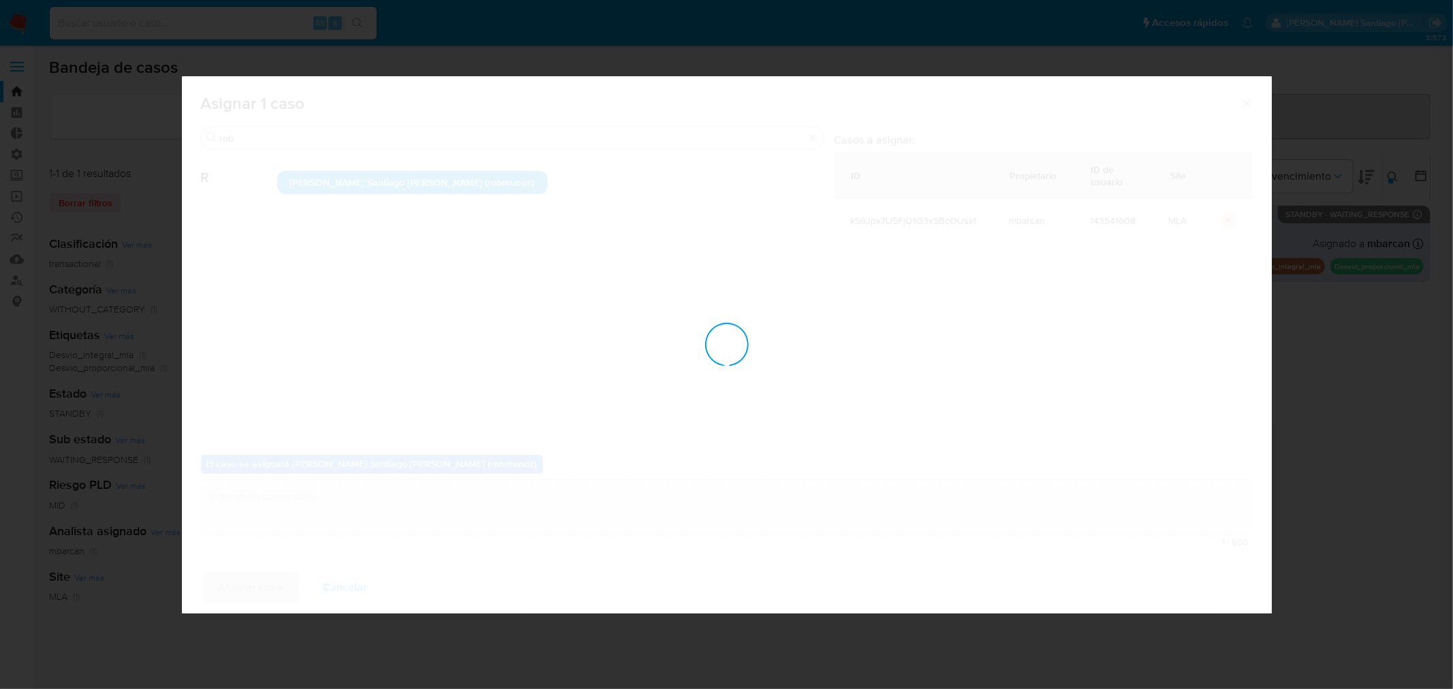
checkbox input "false"
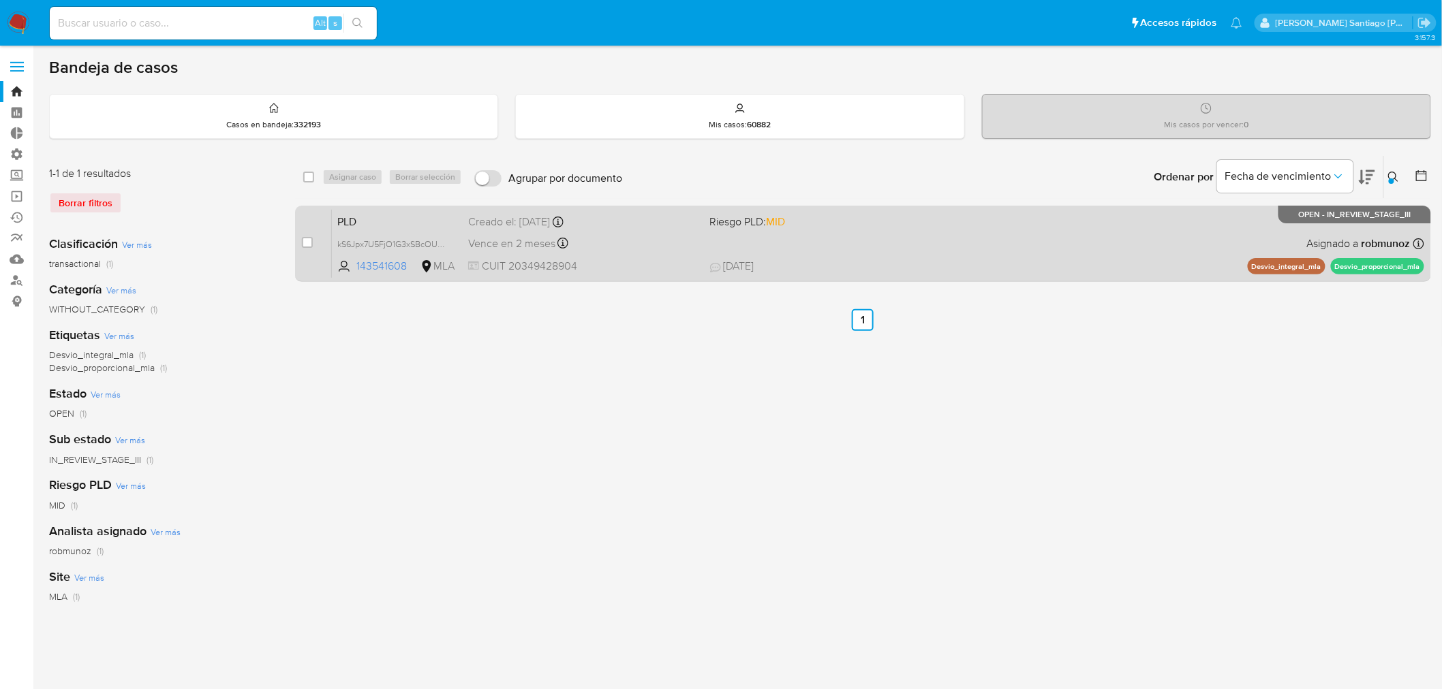
click at [920, 239] on div "PLD kS6Jpx7U5FjO1G3xSBcOUsxf 143541608 MLA Riesgo PLD: MID Creado el: 12/08/202…" at bounding box center [878, 243] width 1092 height 69
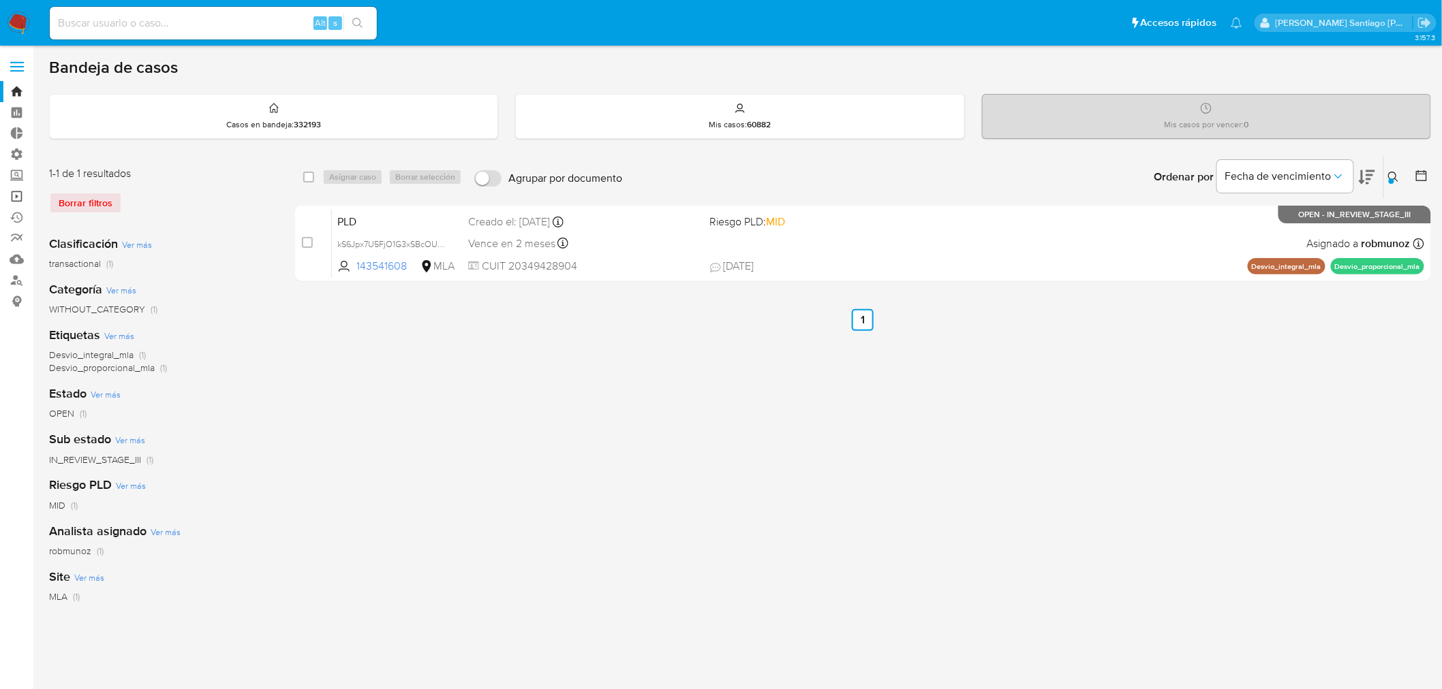
click at [14, 194] on link "Operaciones masivas" at bounding box center [81, 196] width 162 height 21
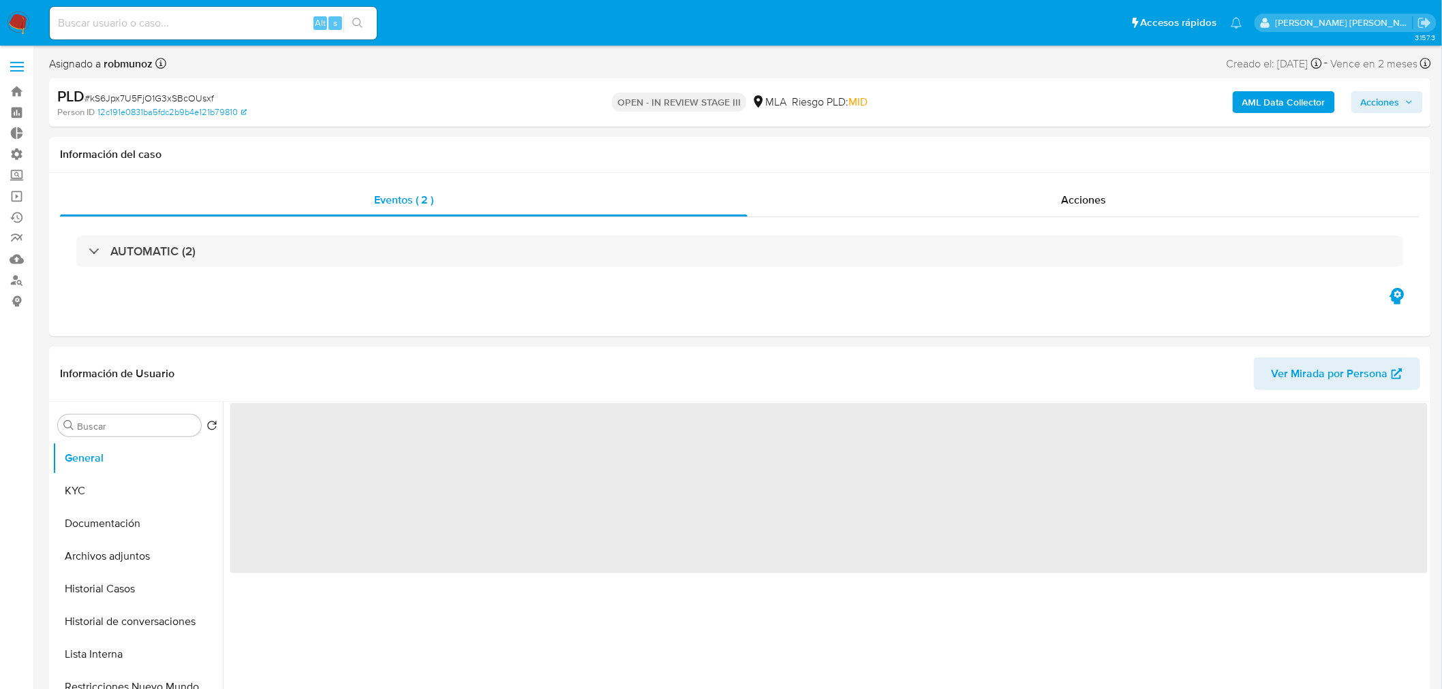
click at [1386, 110] on span "Acciones" at bounding box center [1379, 102] width 39 height 22
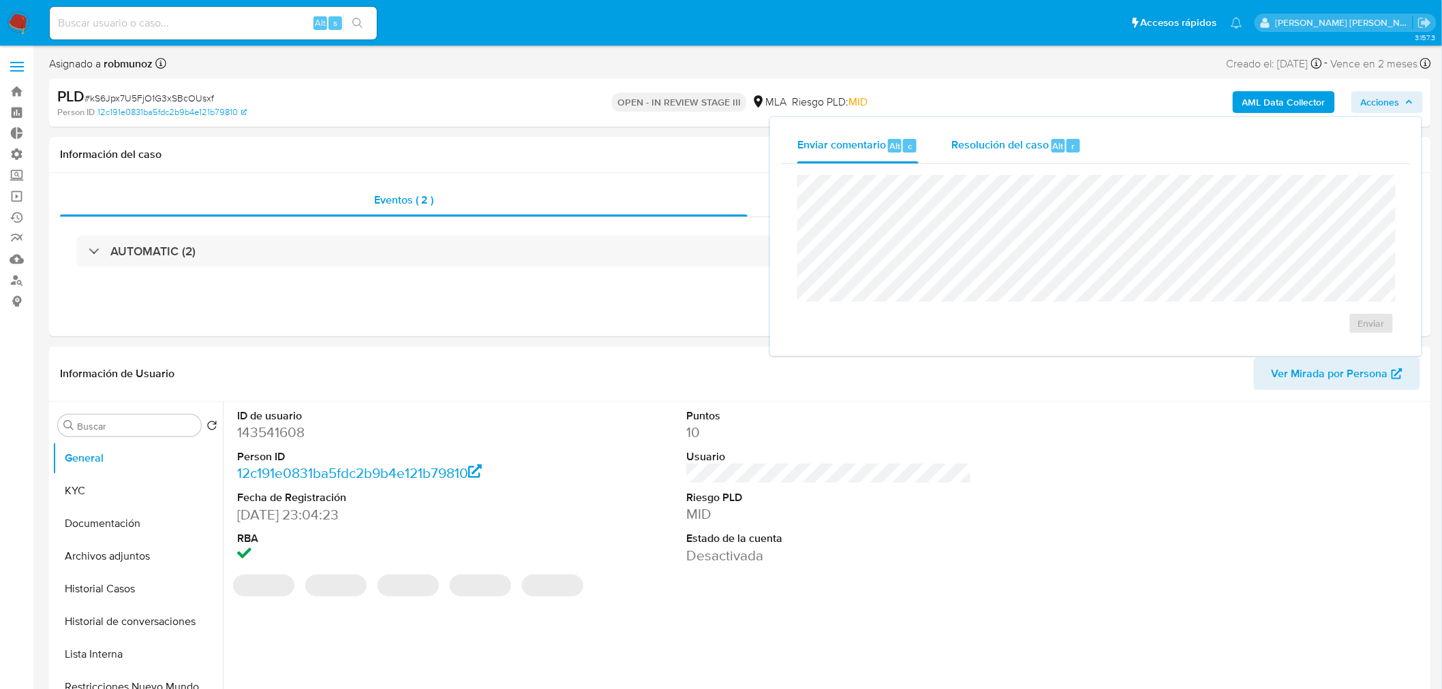
click at [1045, 151] on span "Resolución del caso" at bounding box center [999, 146] width 97 height 16
select select "10"
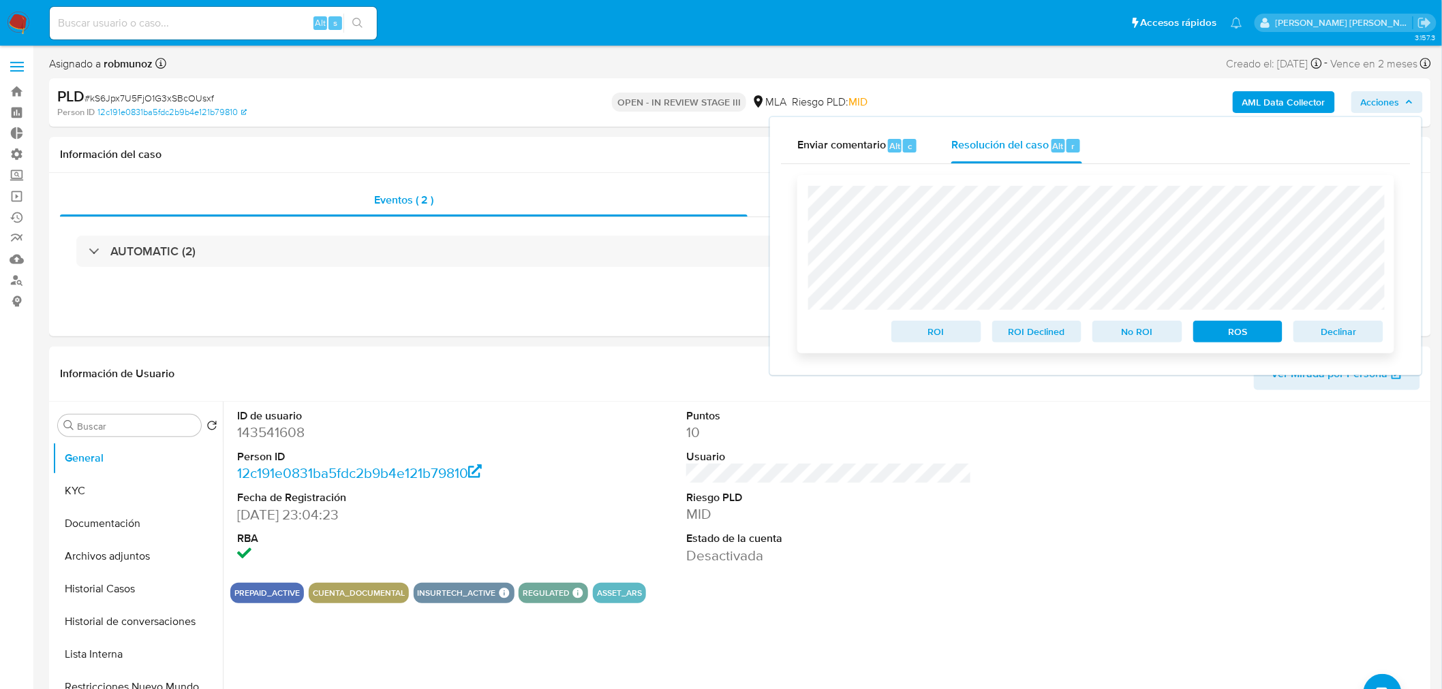
click at [1349, 331] on span "Declinar" at bounding box center [1338, 331] width 71 height 19
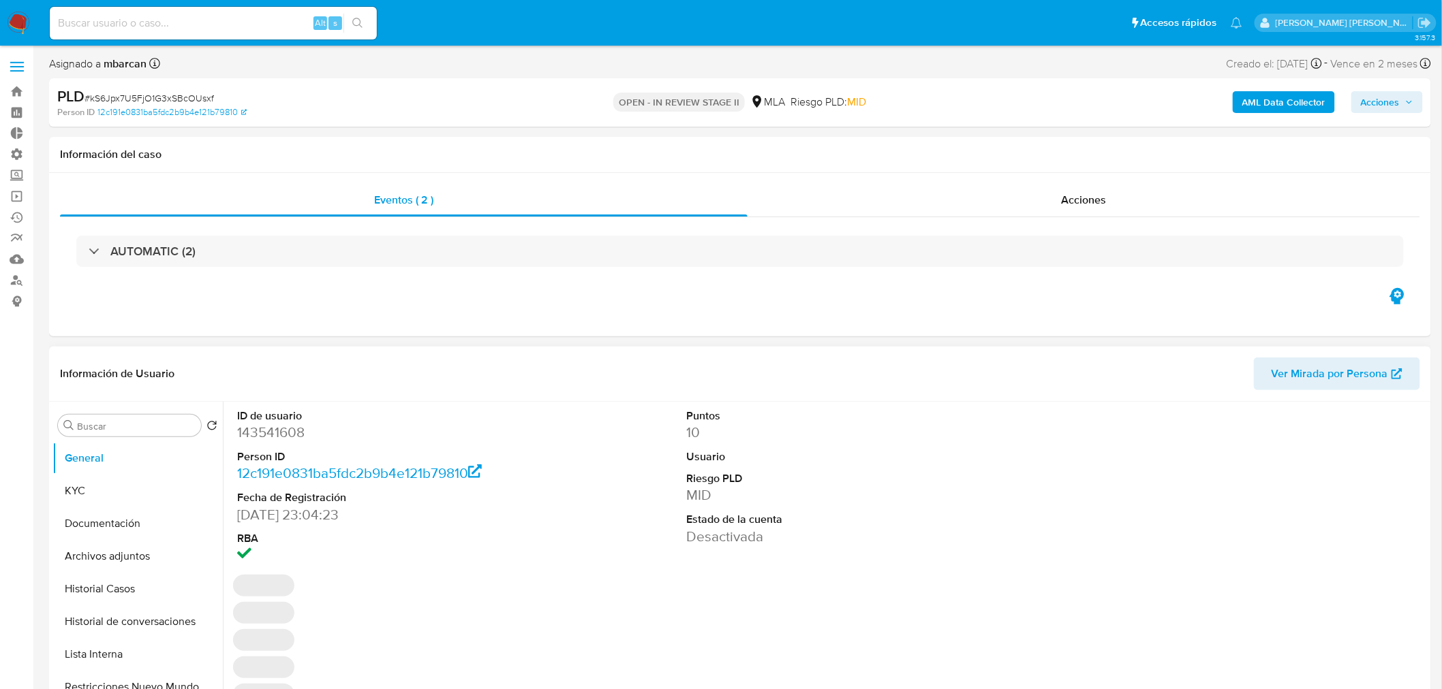
select select "10"
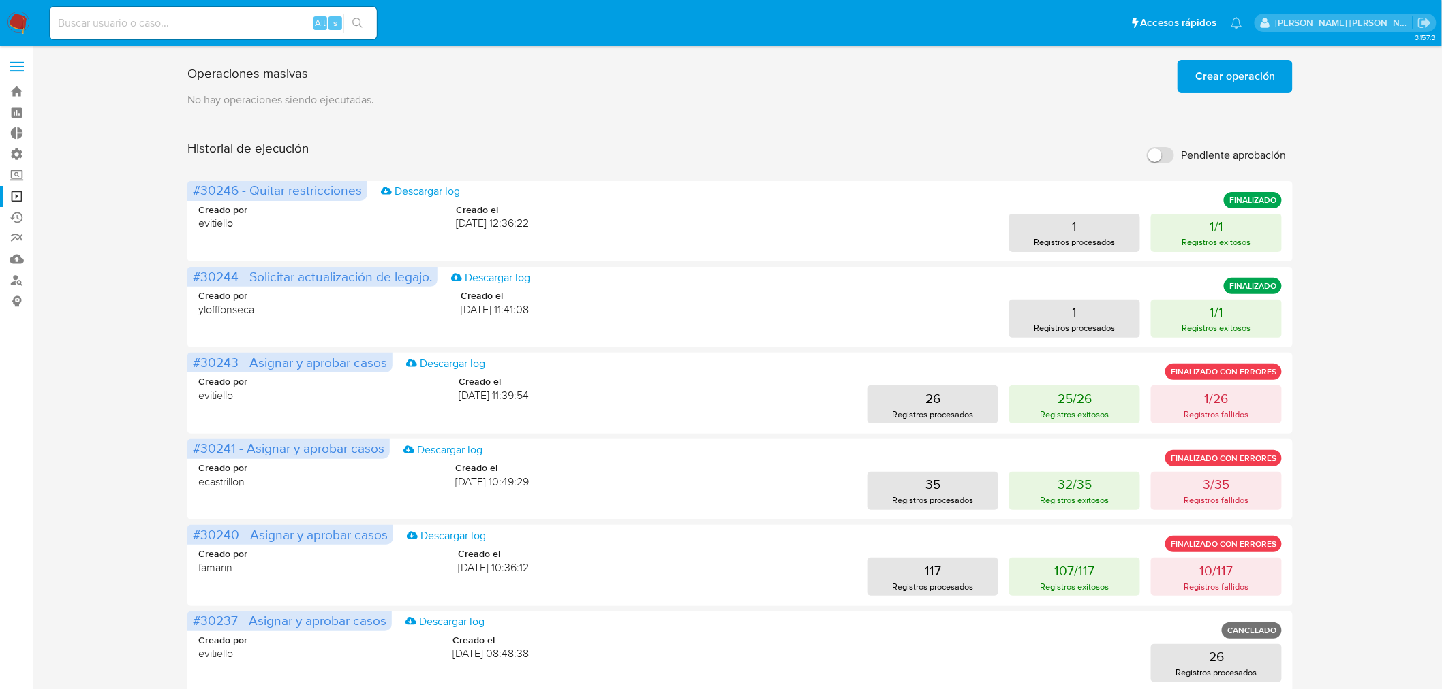
click at [1261, 77] on span "Crear operación" at bounding box center [1235, 76] width 80 height 30
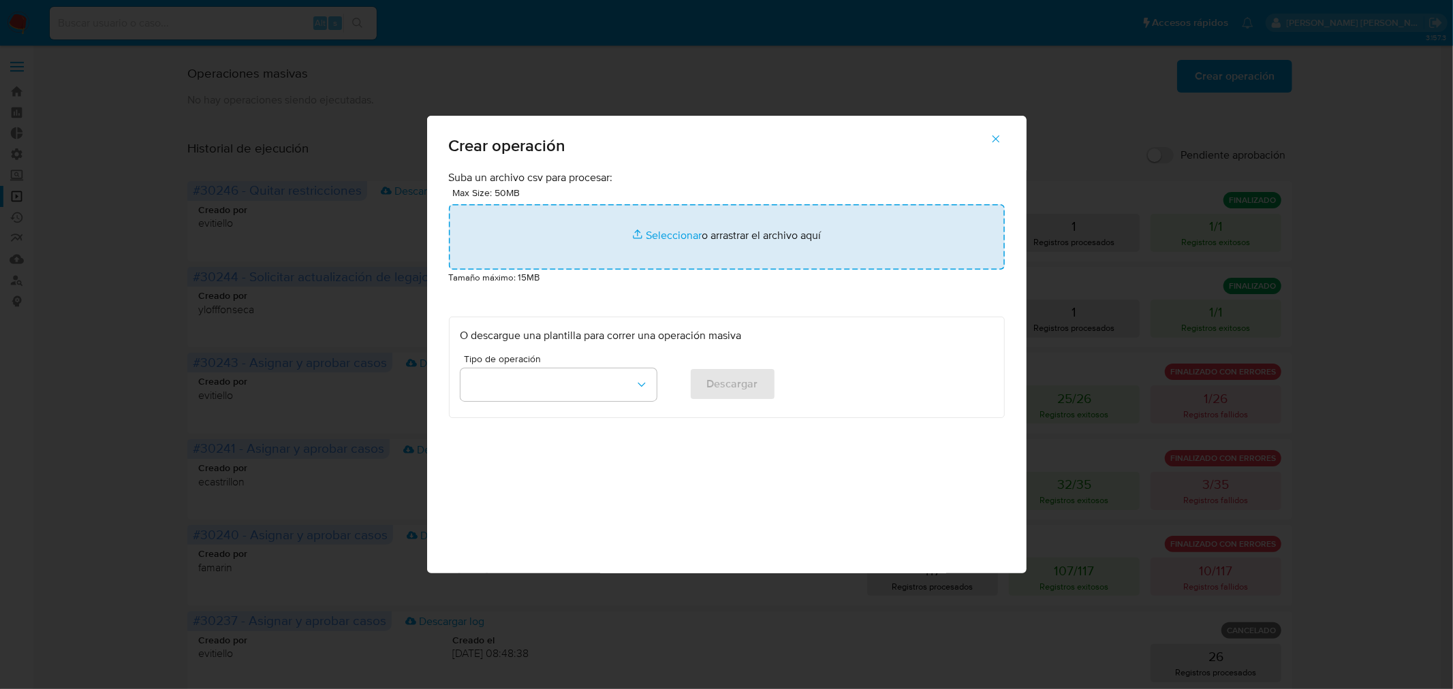
click at [746, 245] on input "file" at bounding box center [727, 236] width 556 height 65
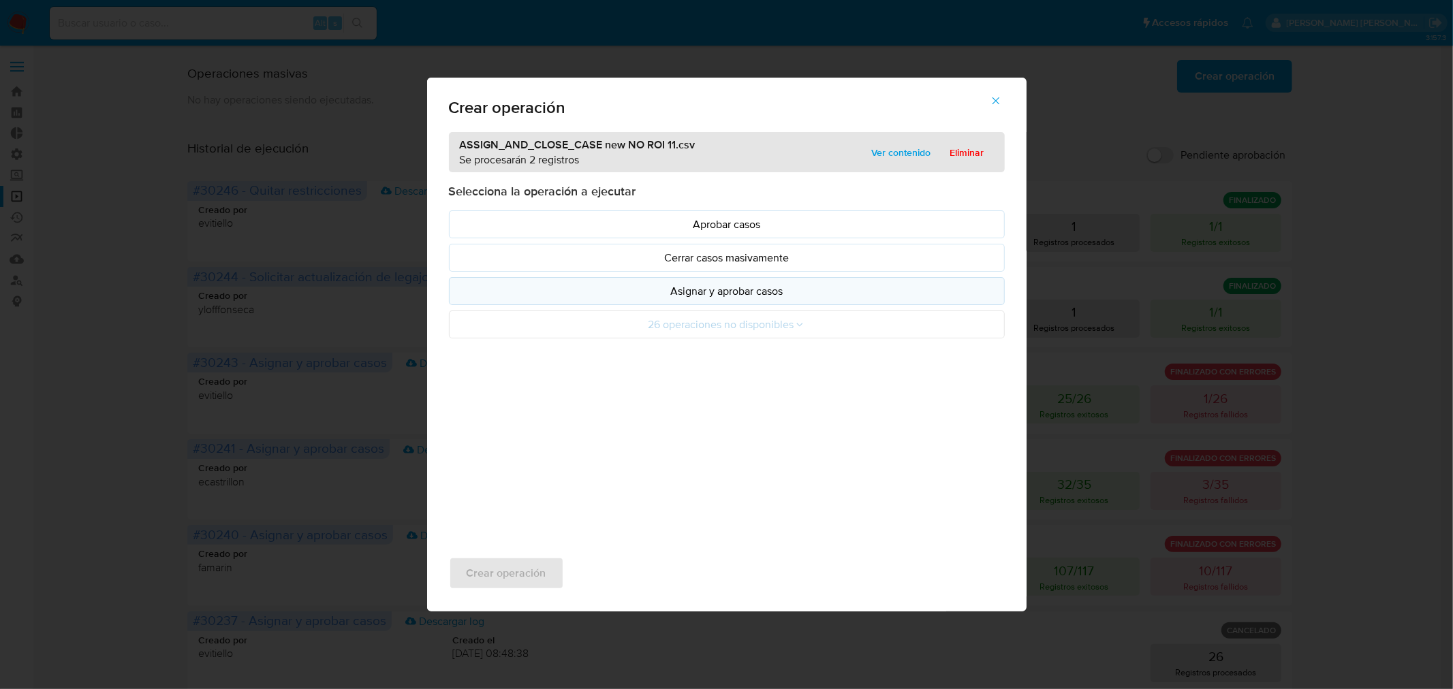
click at [825, 297] on p "Asignar y aprobar casos" at bounding box center [727, 291] width 533 height 16
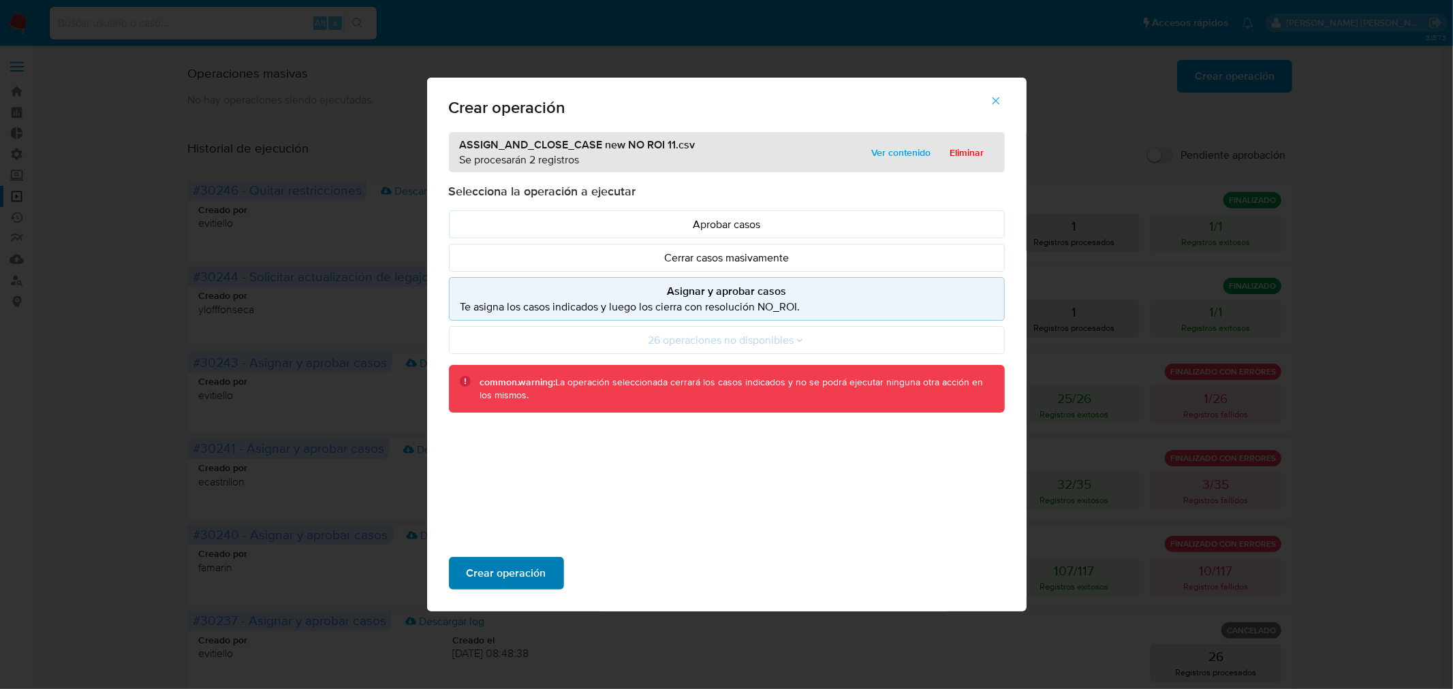
click at [504, 574] on span "Crear operación" at bounding box center [507, 574] width 80 height 30
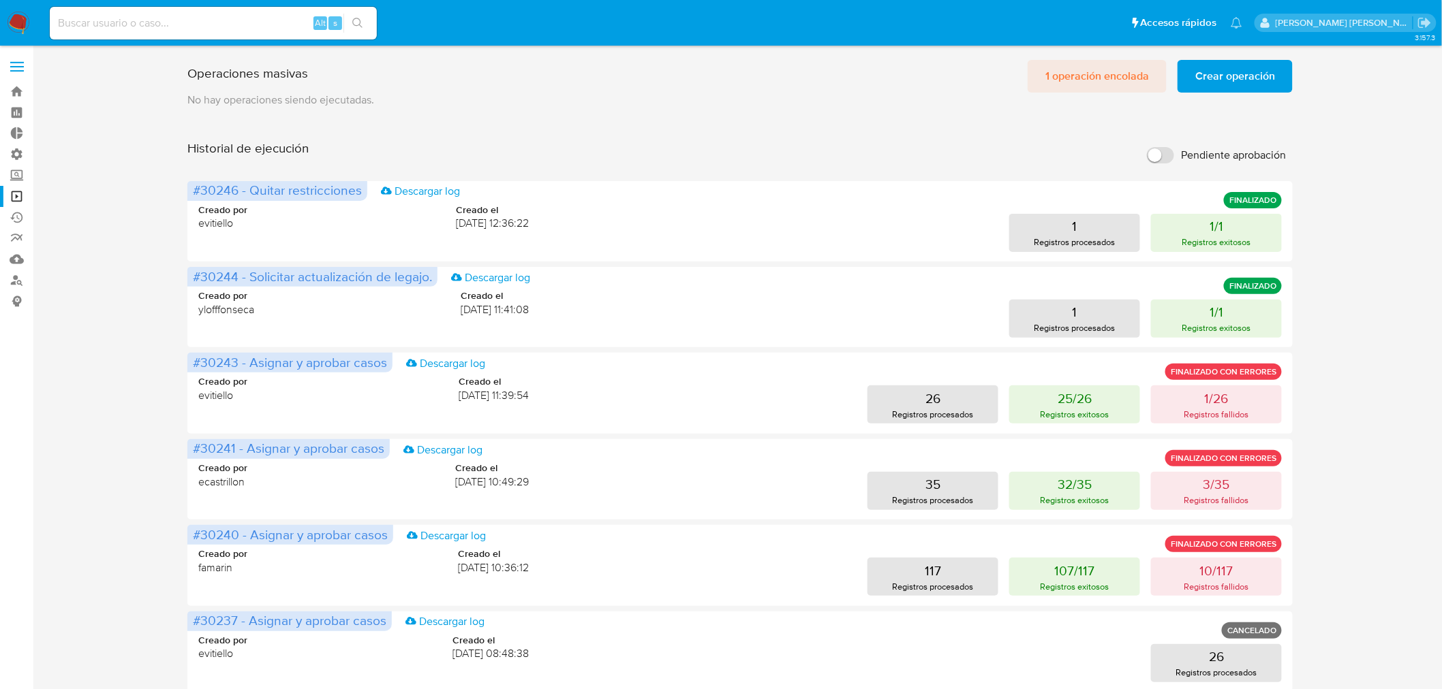
click at [1078, 83] on span "1 operación encolada" at bounding box center [1097, 76] width 104 height 30
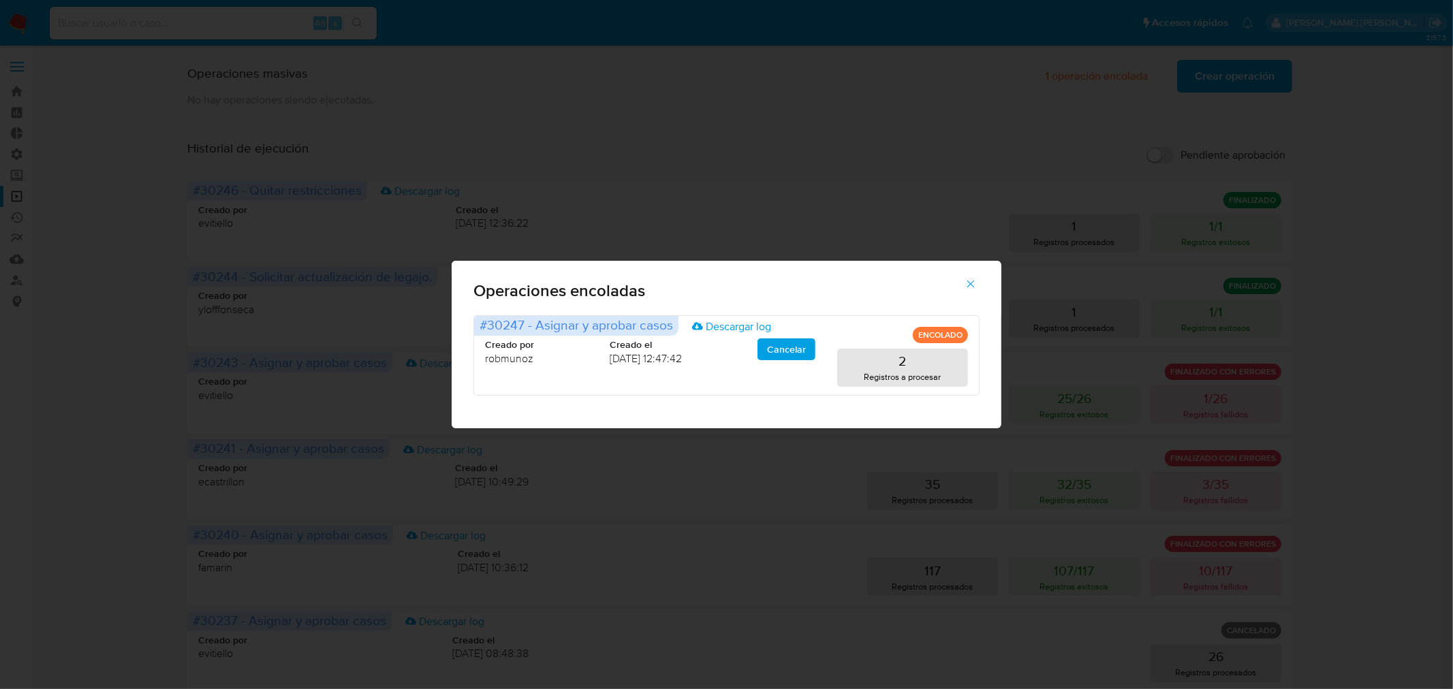
click at [941, 102] on div "Operaciones encoladas #30247 - Asignar y aprobar casos Descargar log ENCOLADO C…" at bounding box center [726, 344] width 1453 height 689
